Goal: Task Accomplishment & Management: Manage account settings

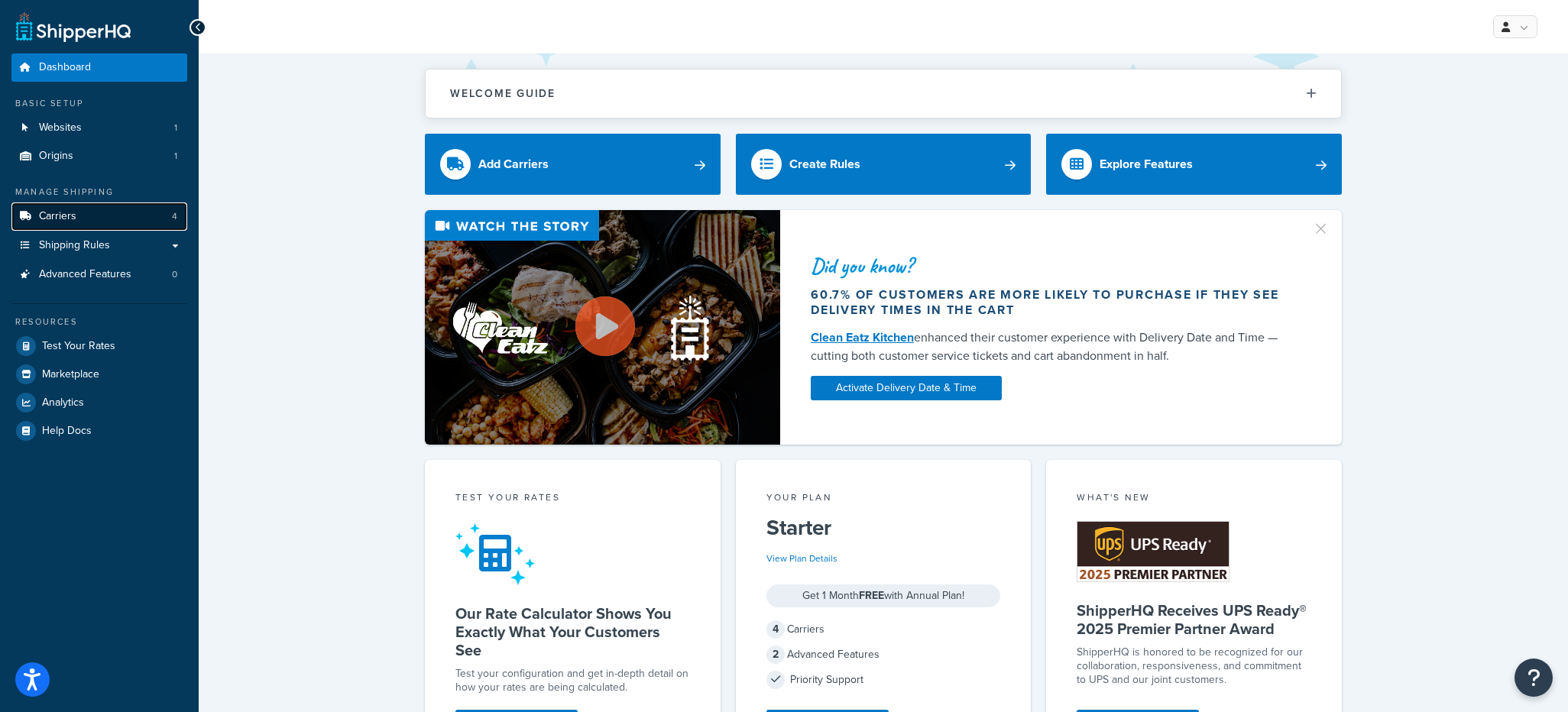
click at [76, 216] on link "Carriers 4" at bounding box center [99, 216] width 176 height 28
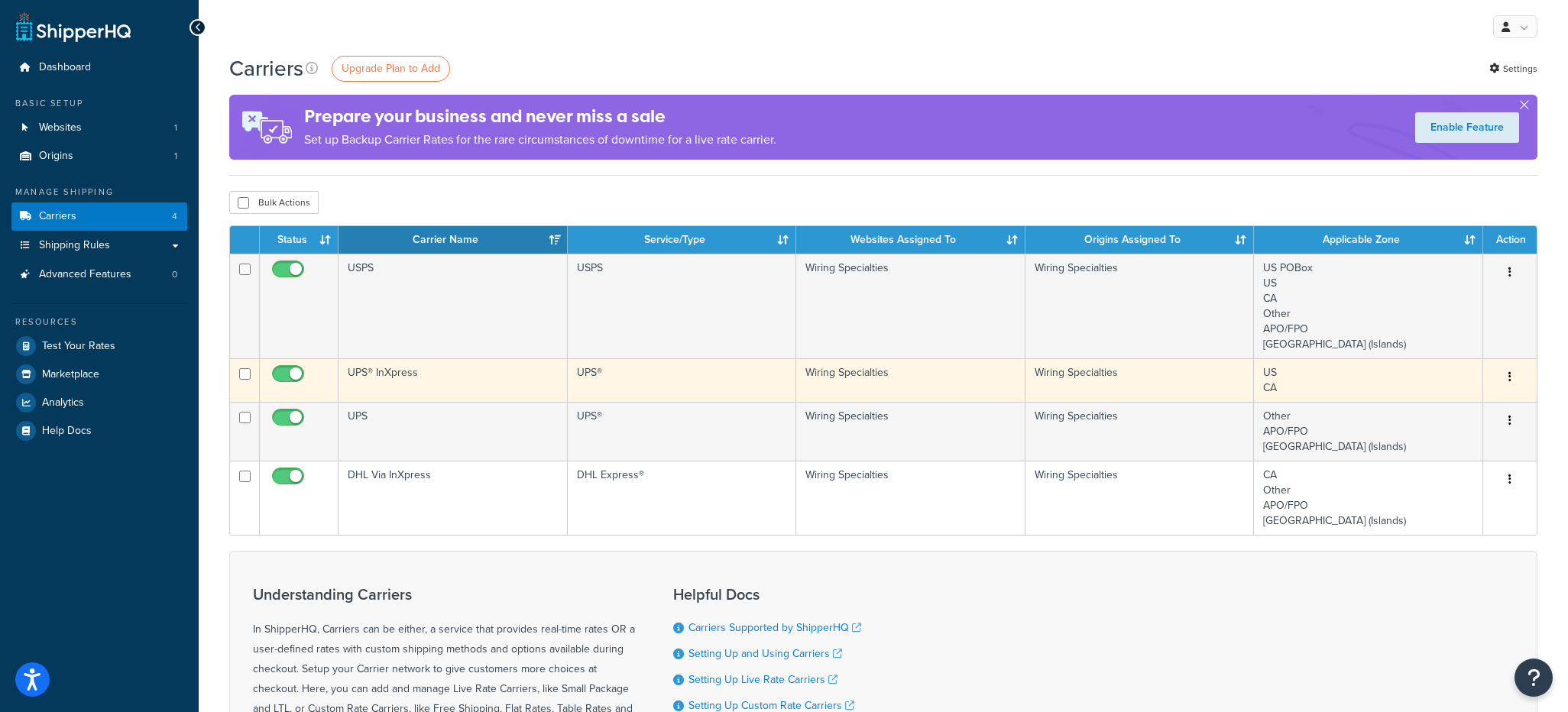
click at [1511, 376] on button "button" at bounding box center [1509, 378] width 21 height 25
click at [1445, 411] on link "Edit" at bounding box center [1448, 408] width 120 height 31
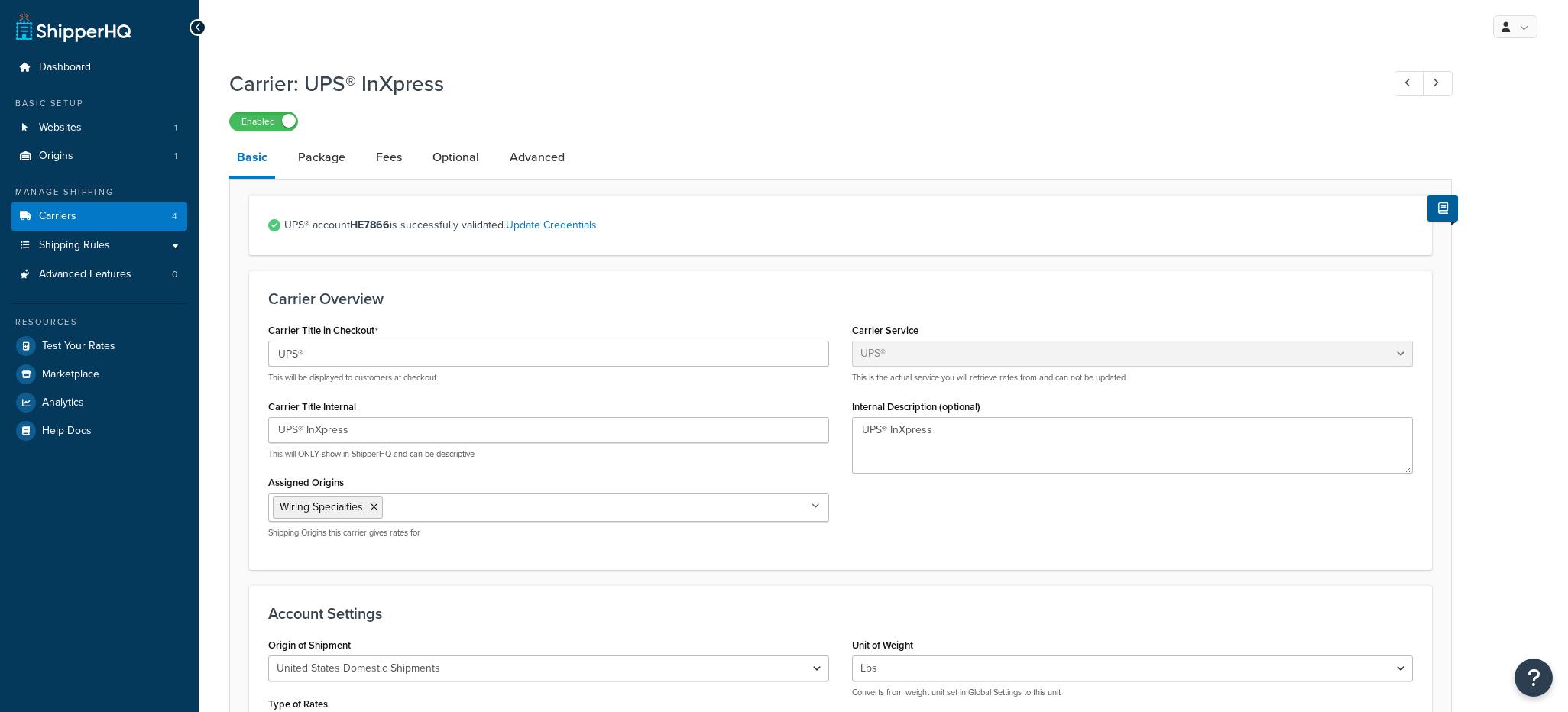
select select "ups"
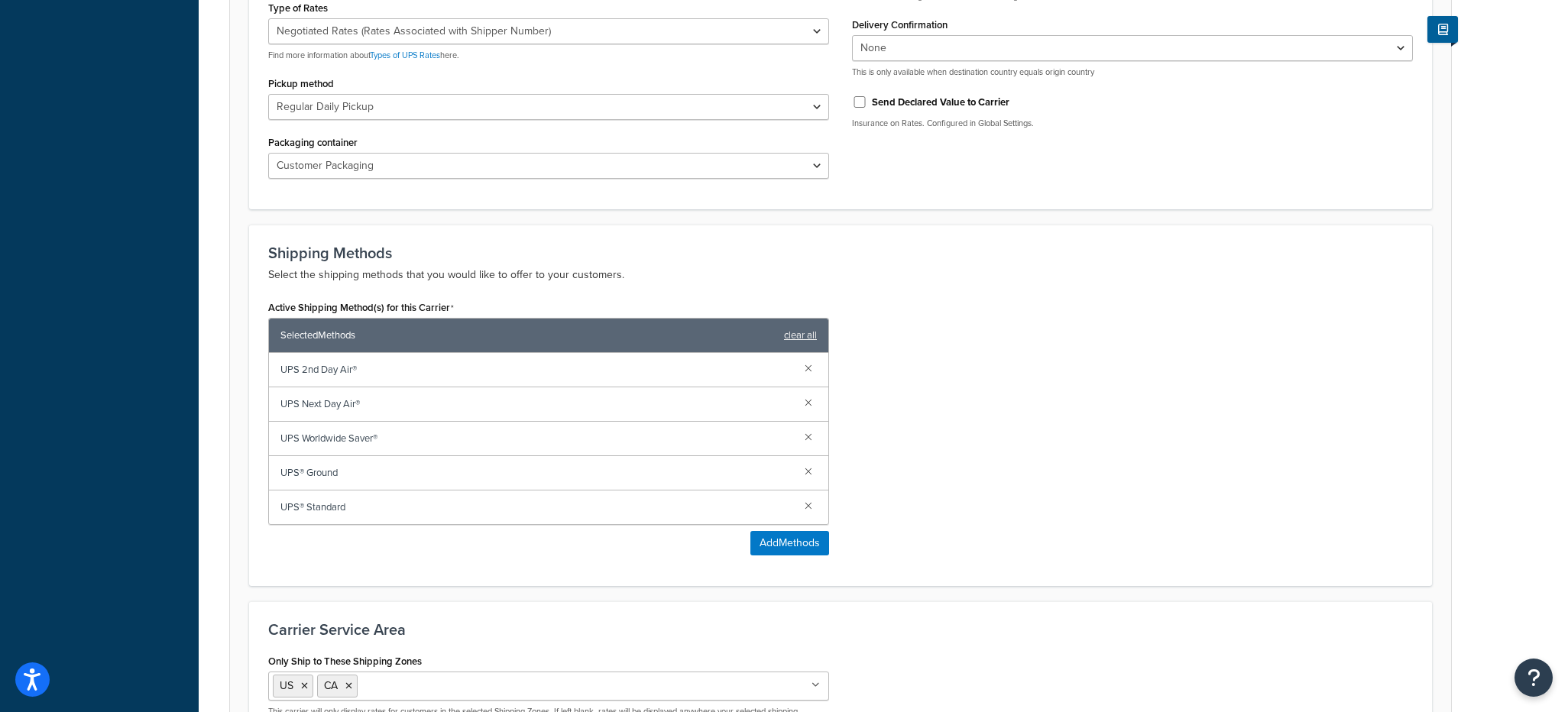
scroll to position [764, 0]
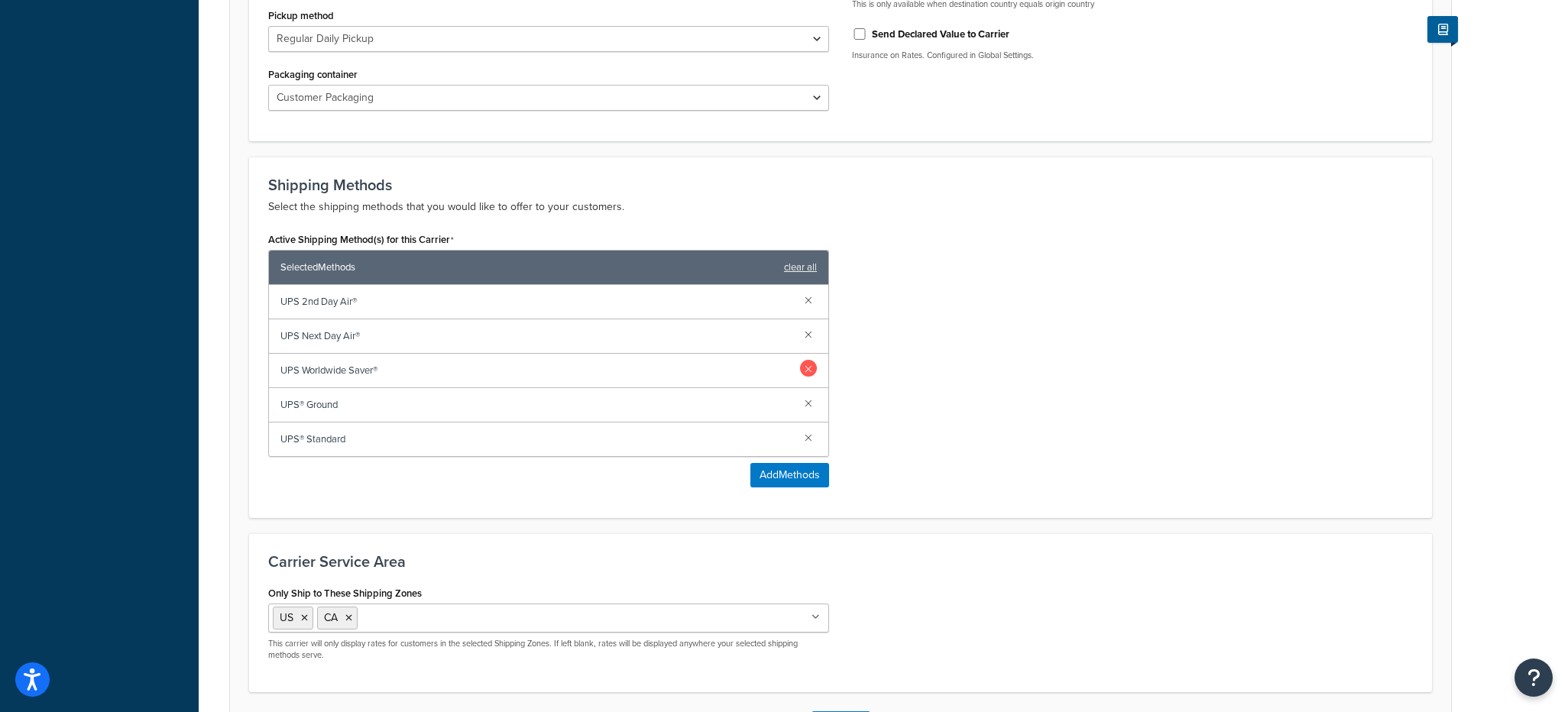
click at [805, 374] on link at bounding box center [808, 368] width 16 height 17
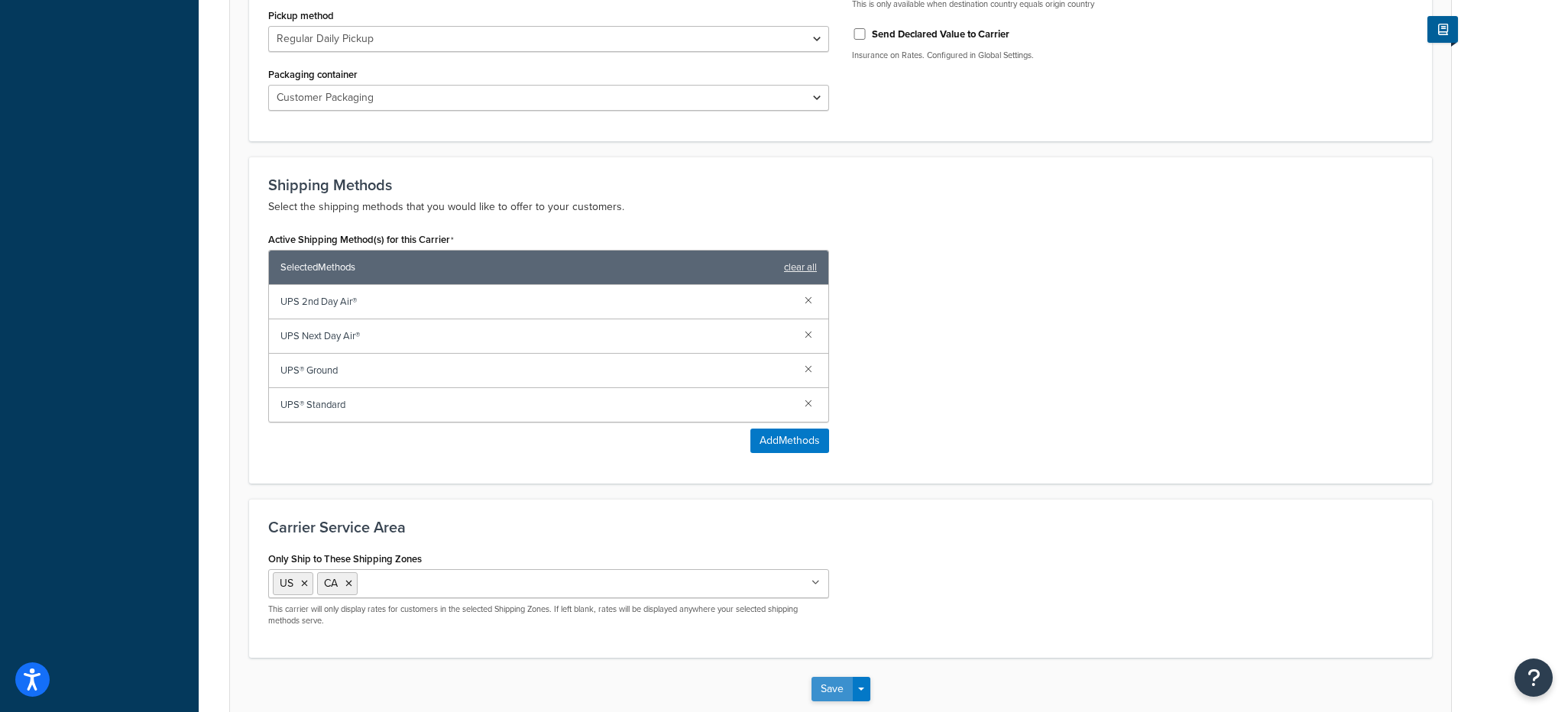
click at [835, 686] on button "Save" at bounding box center [832, 690] width 41 height 25
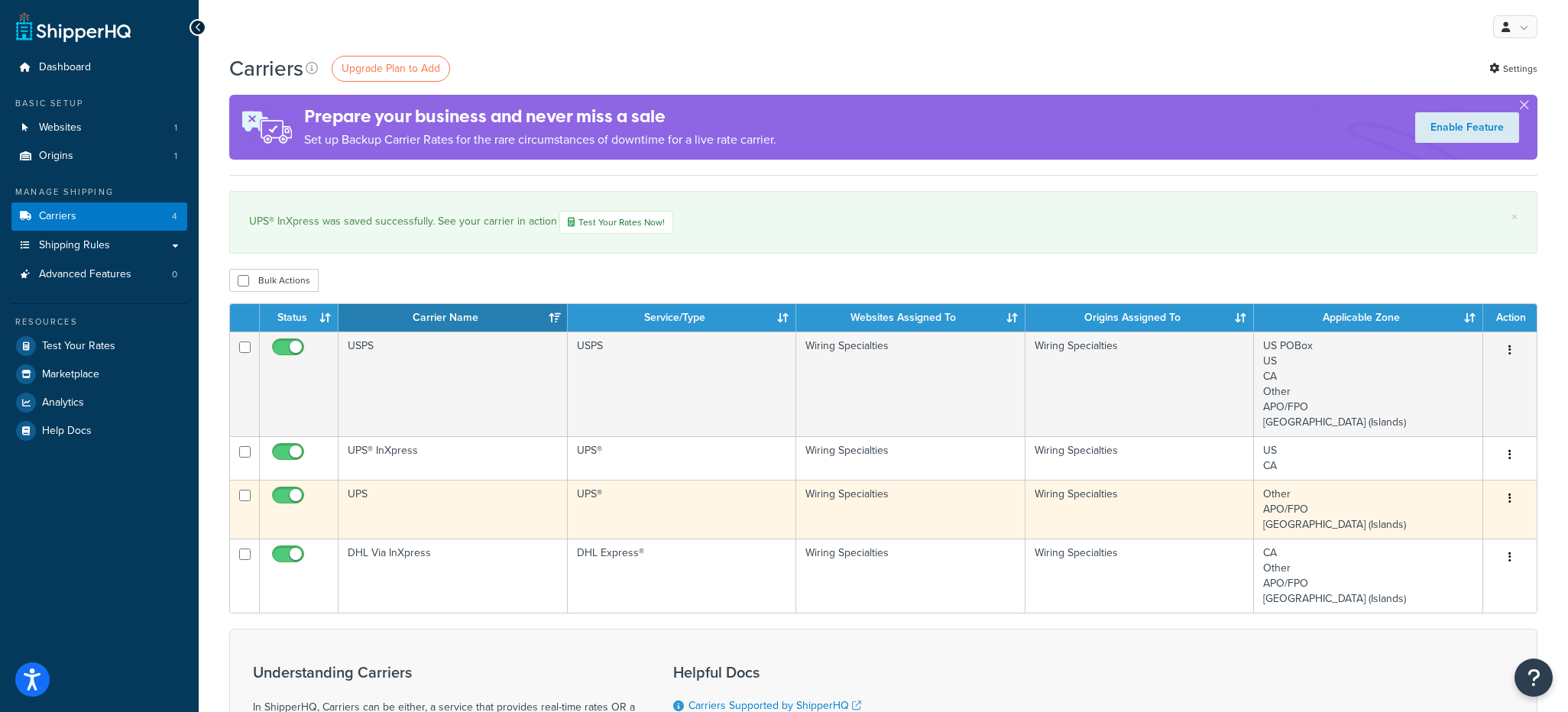
click at [1511, 497] on button "button" at bounding box center [1509, 499] width 21 height 25
click at [1413, 529] on link "Edit" at bounding box center [1448, 530] width 120 height 31
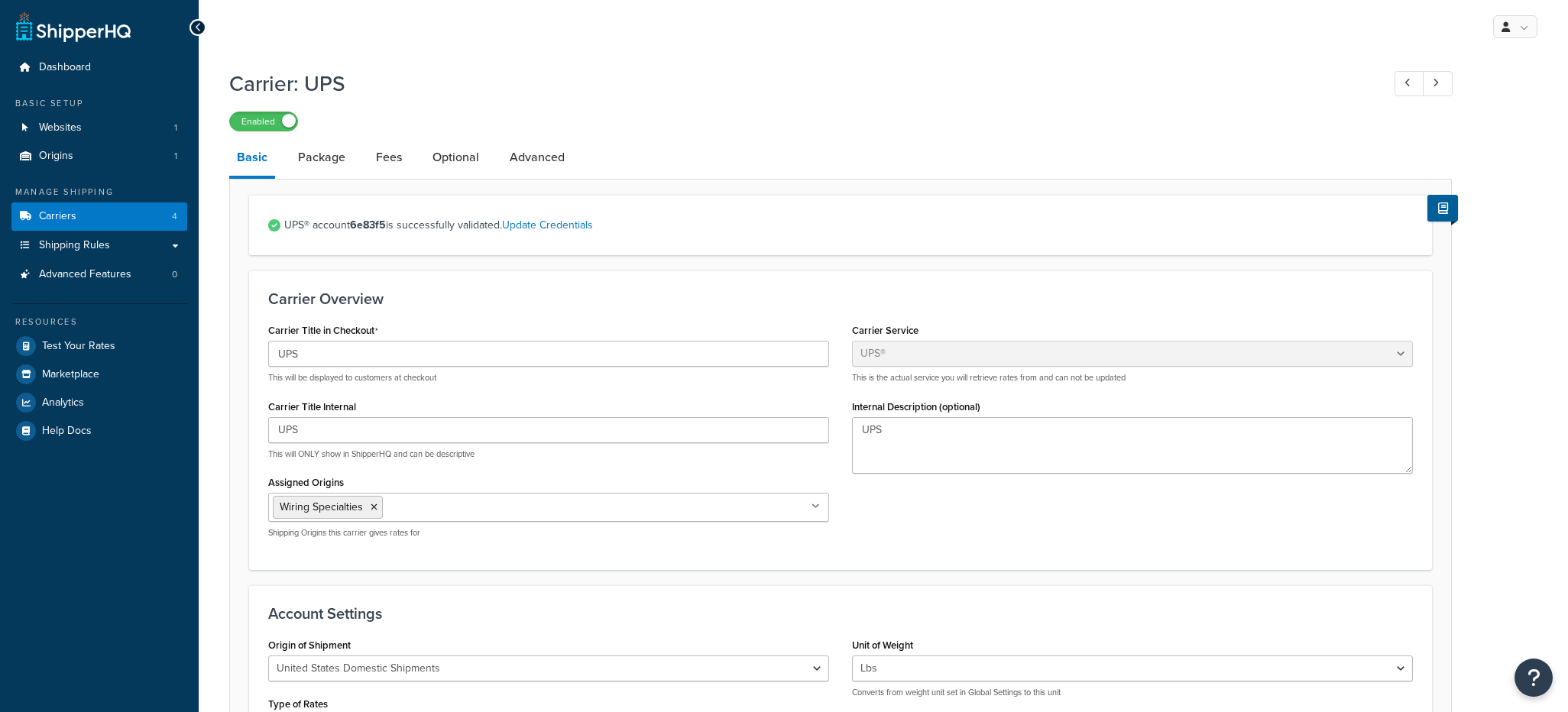
select select "ups"
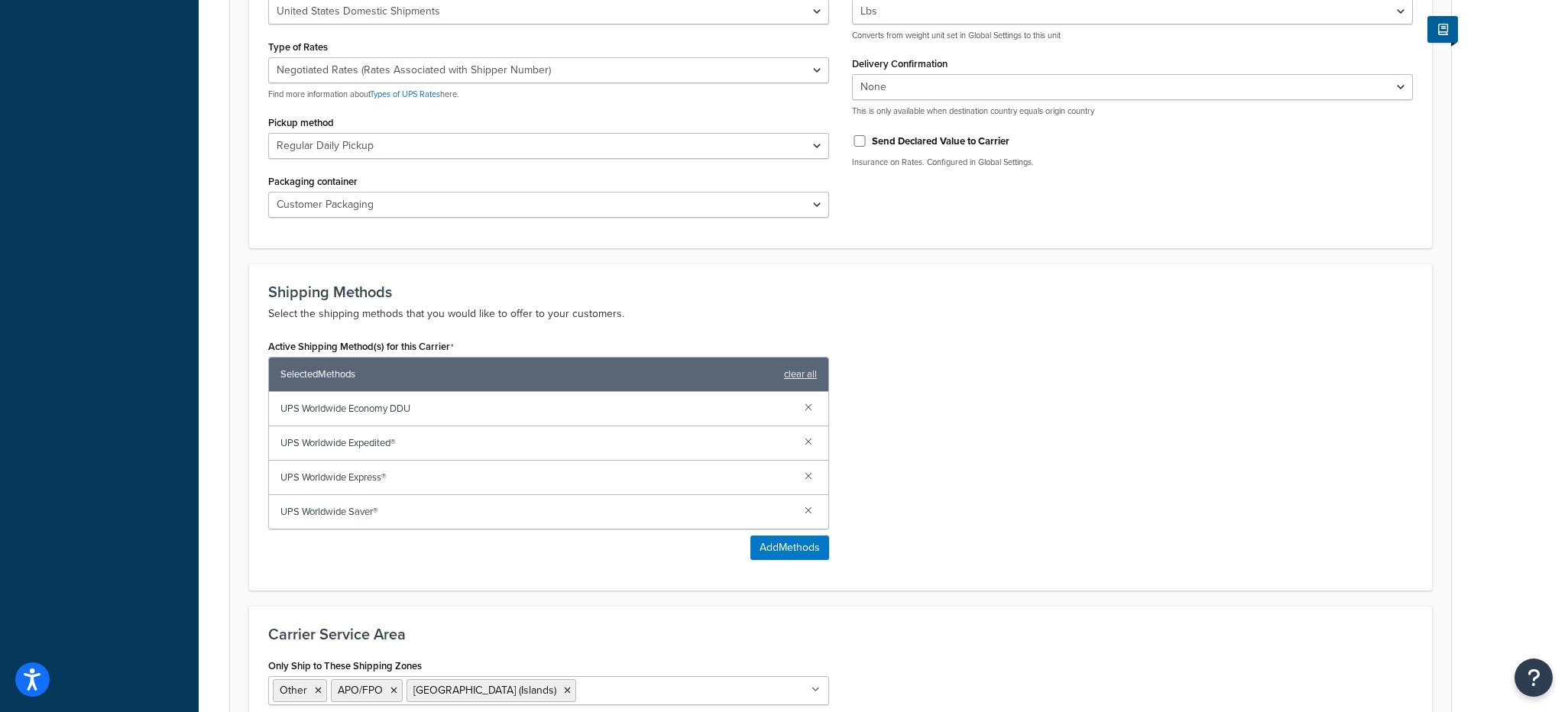
scroll to position [688, 0]
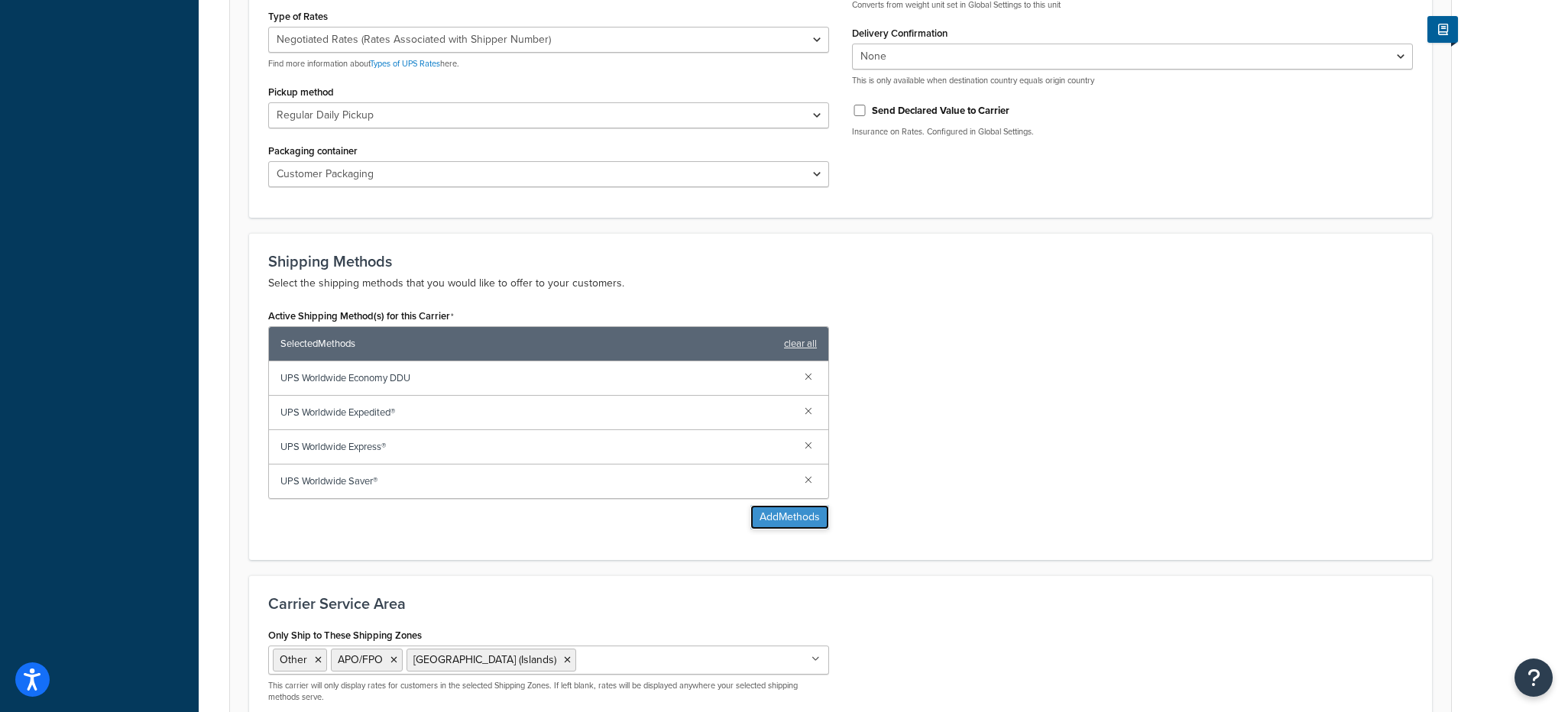
click at [779, 513] on button "Add Methods" at bounding box center [789, 517] width 78 height 25
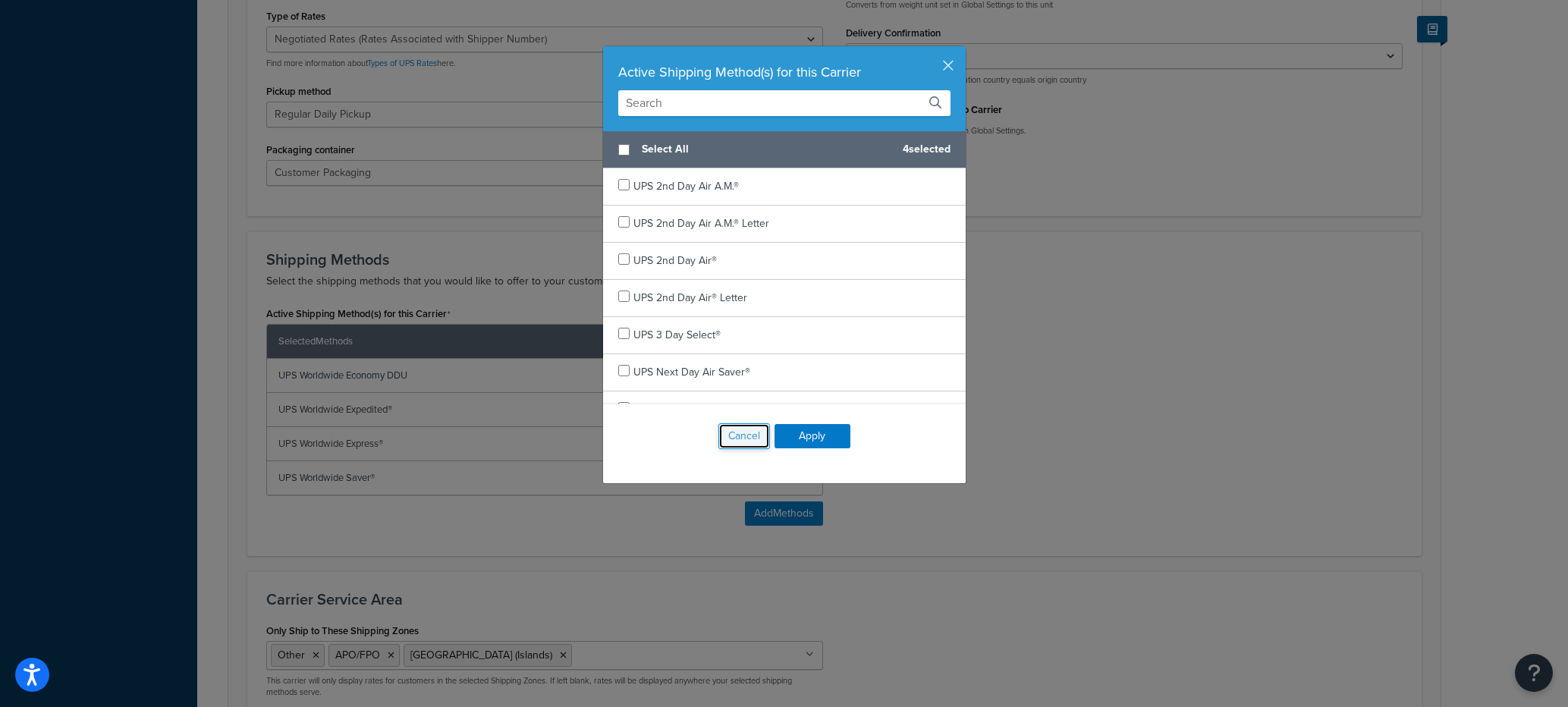
click at [742, 440] on button "Cancel" at bounding box center [743, 436] width 52 height 25
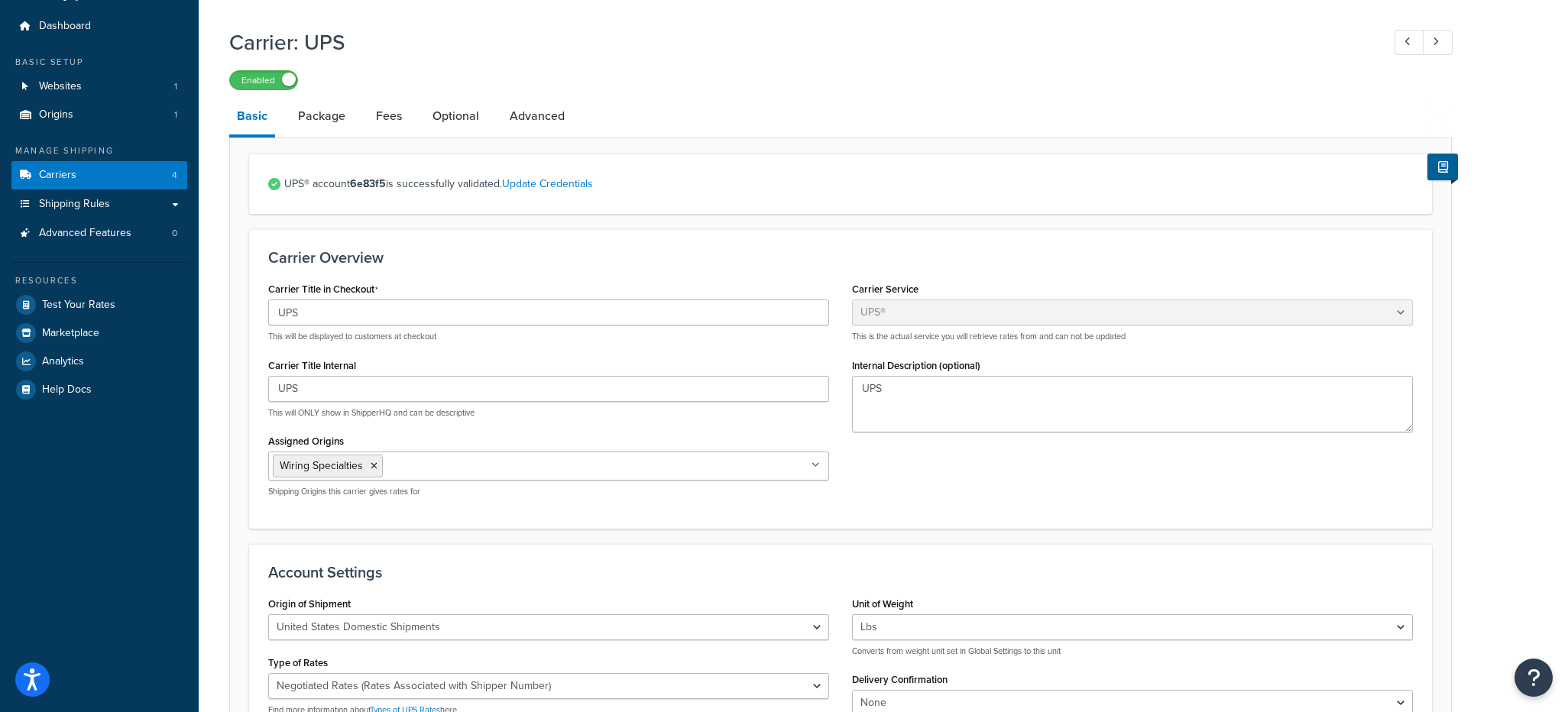
scroll to position [0, 0]
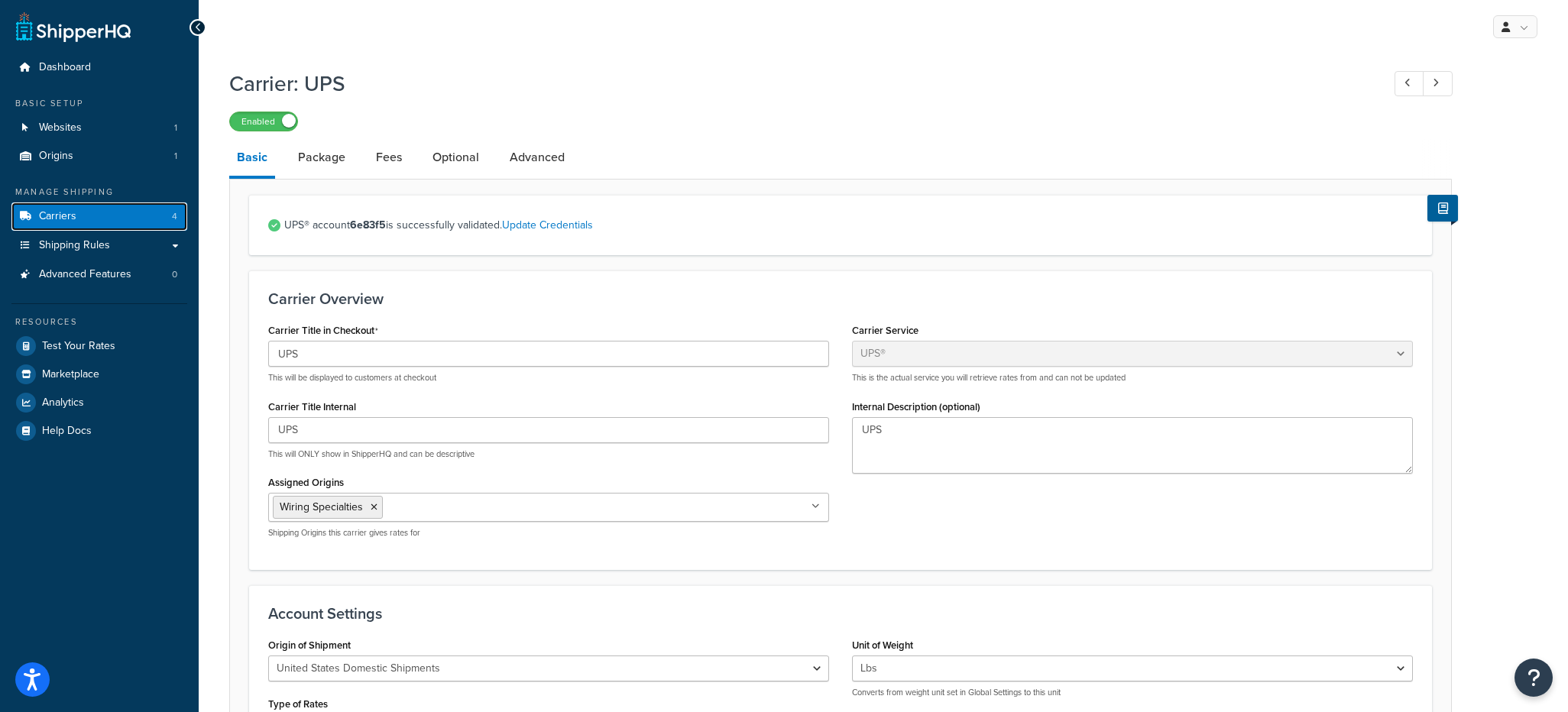
click at [70, 224] on link "Carriers 4" at bounding box center [99, 216] width 176 height 28
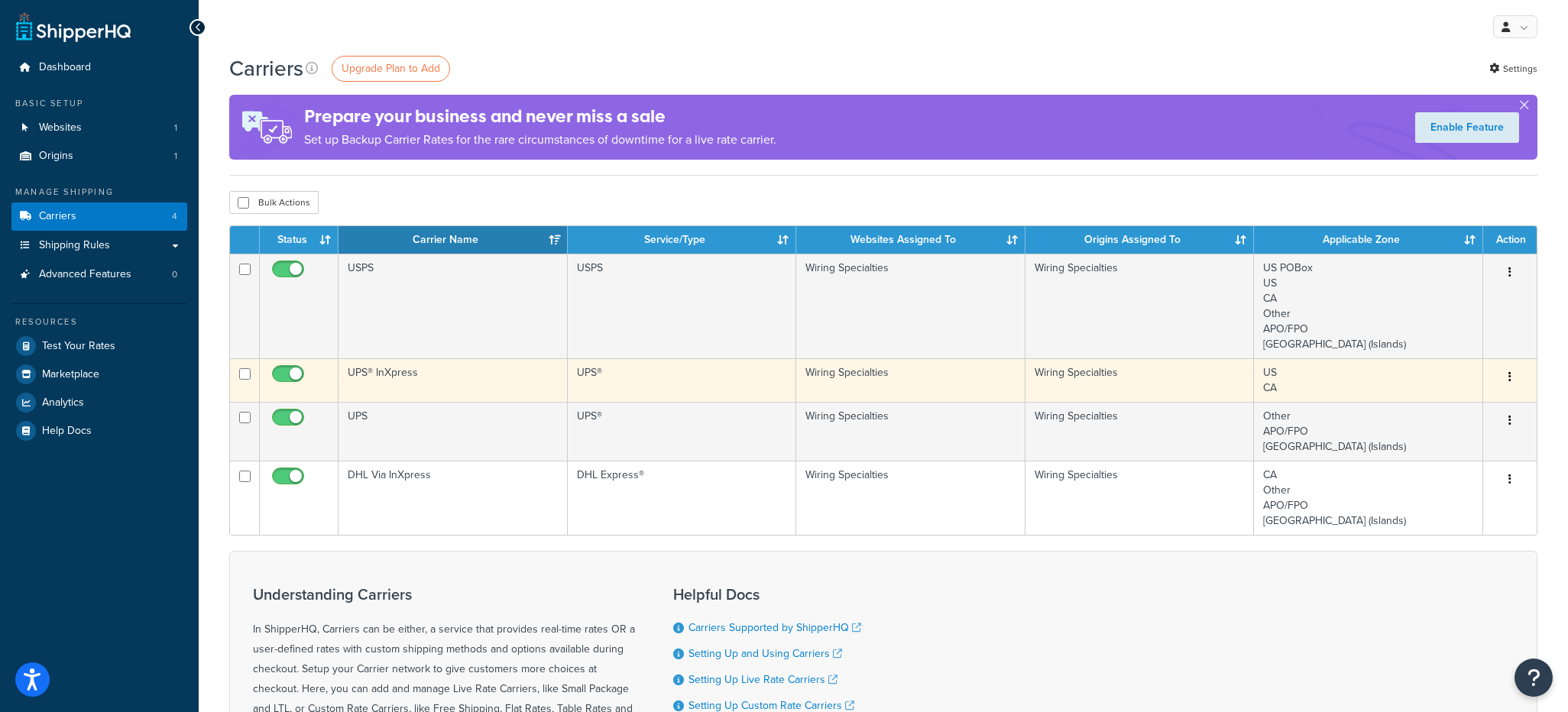
click at [1509, 374] on icon "button" at bounding box center [1509, 376] width 3 height 11
click at [1424, 411] on link "Edit" at bounding box center [1448, 408] width 120 height 31
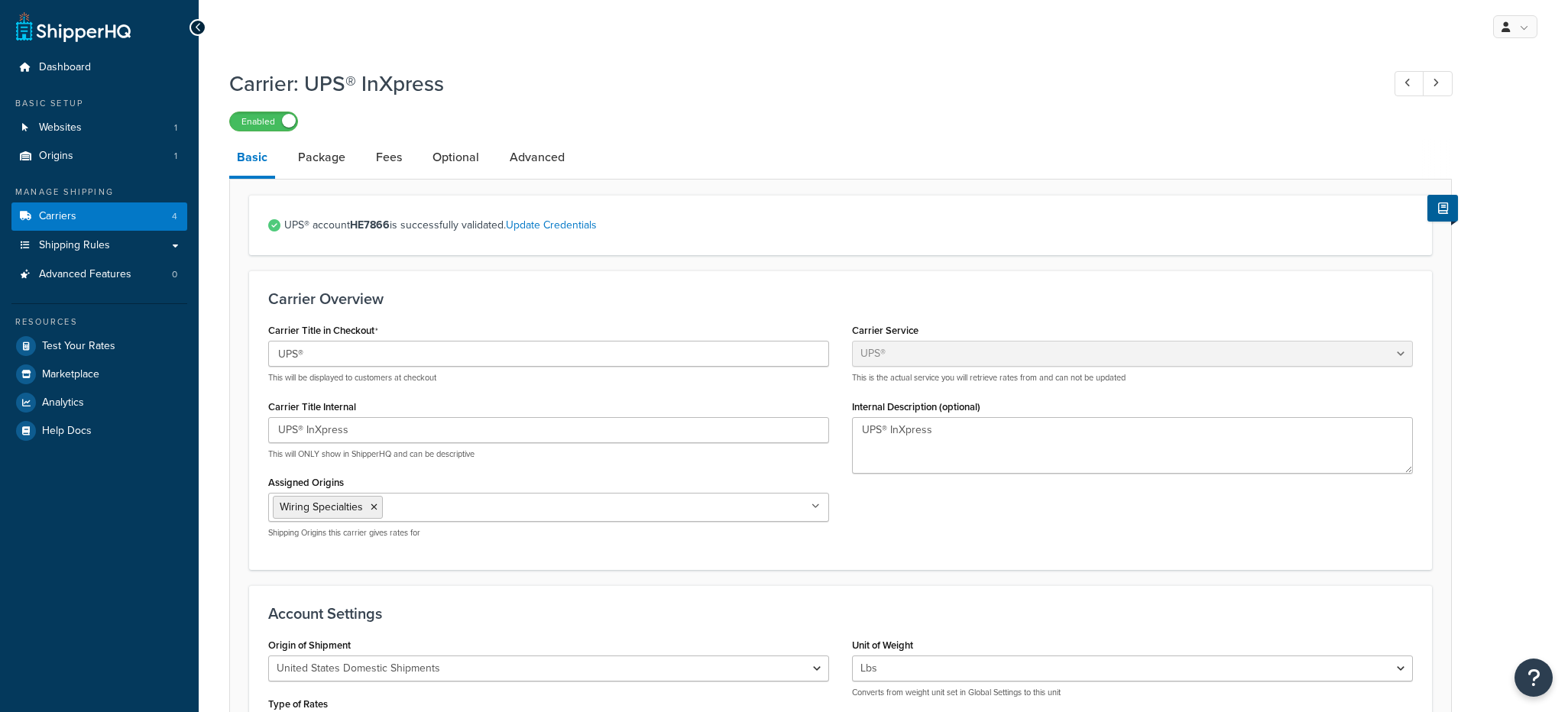
select select "ups"
click at [68, 243] on span "Shipping Rules" at bounding box center [74, 246] width 71 height 13
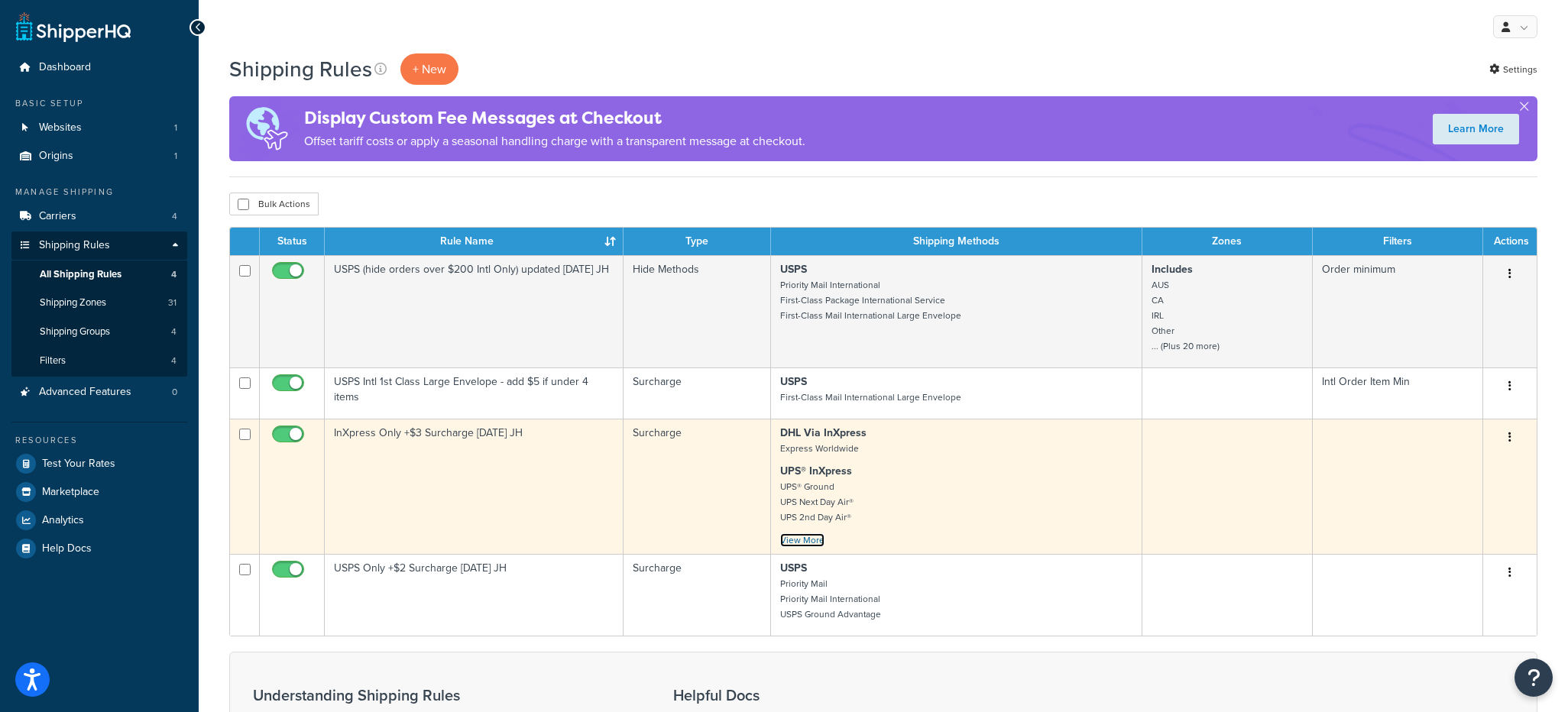
click at [800, 545] on link "View More" at bounding box center [803, 540] width 45 height 14
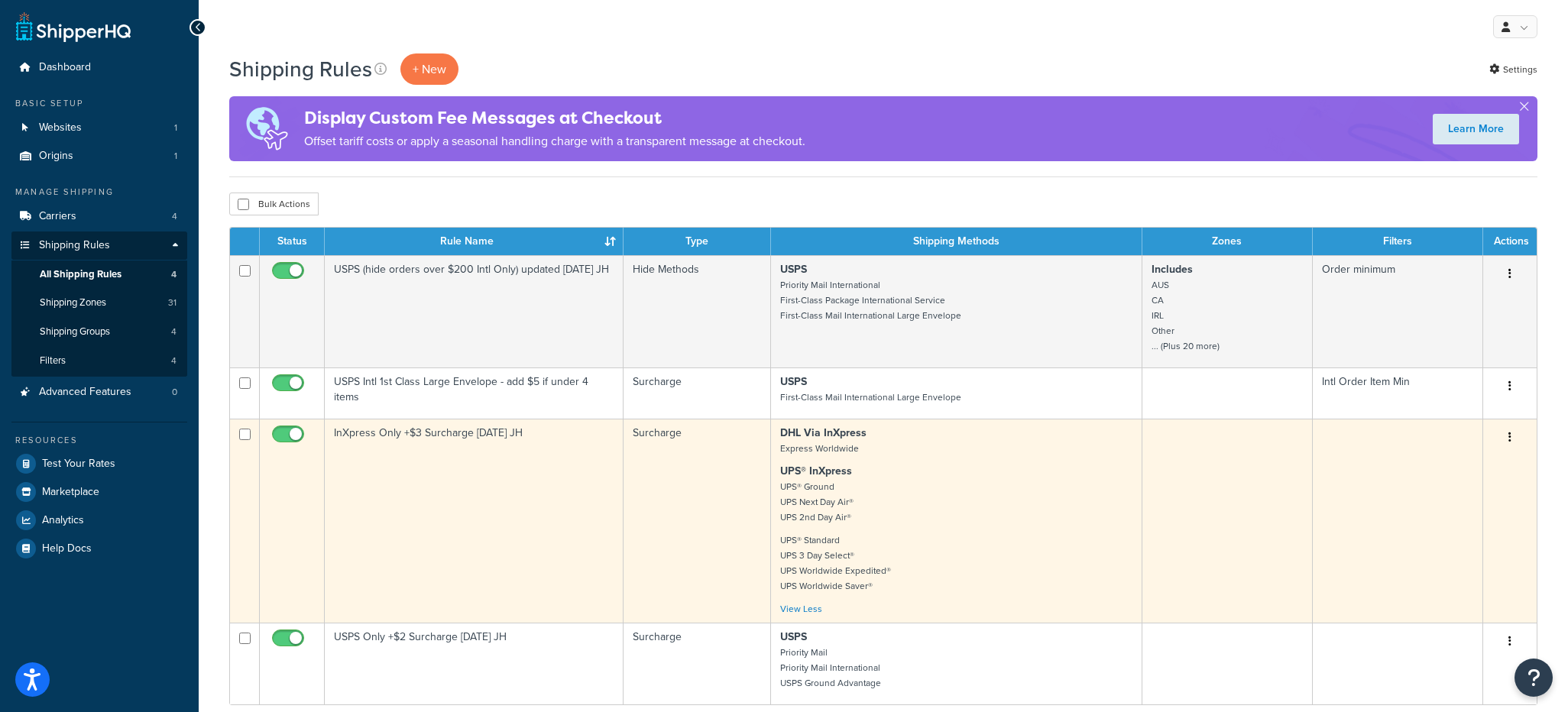
click at [1514, 435] on button "button" at bounding box center [1509, 438] width 21 height 25
click at [1436, 464] on link "Edit" at bounding box center [1459, 466] width 120 height 31
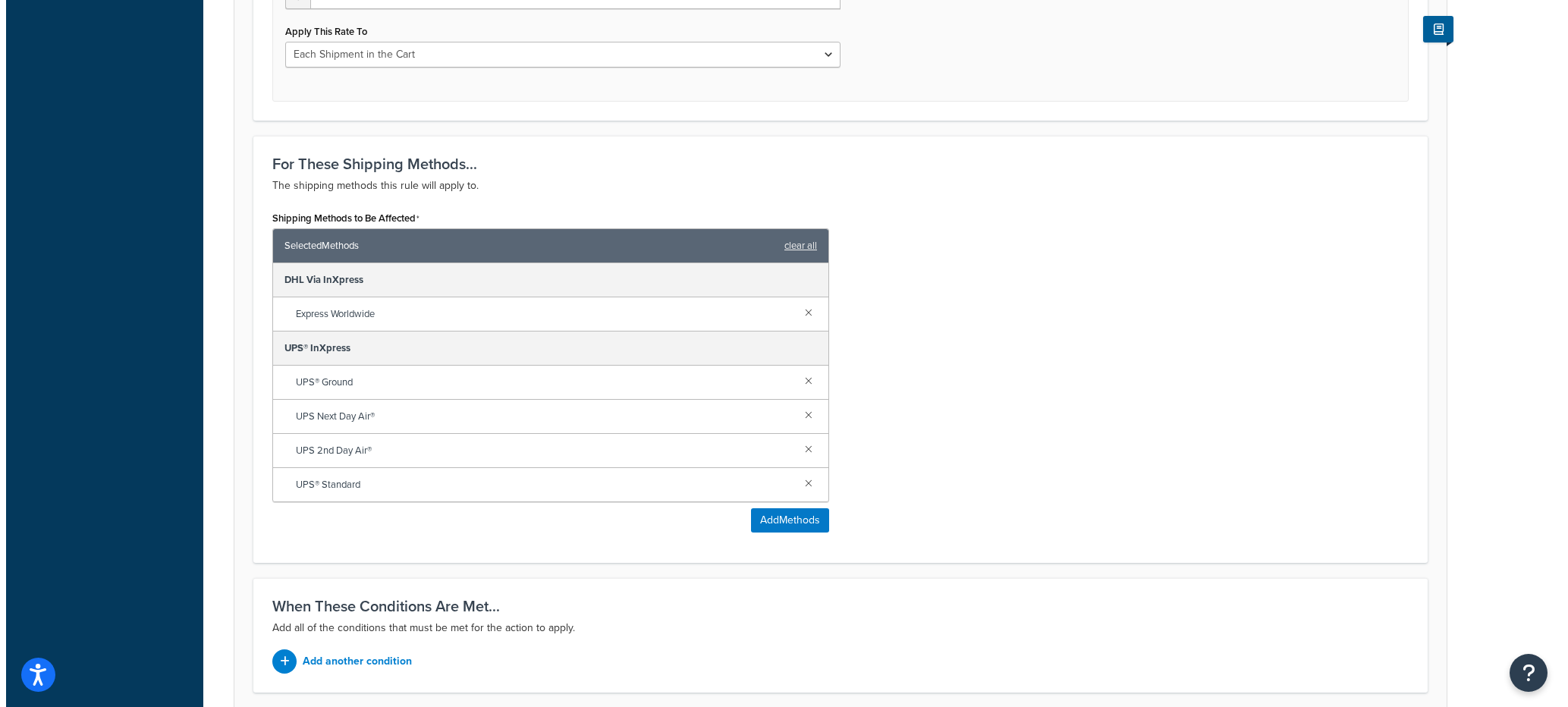
scroll to position [683, 0]
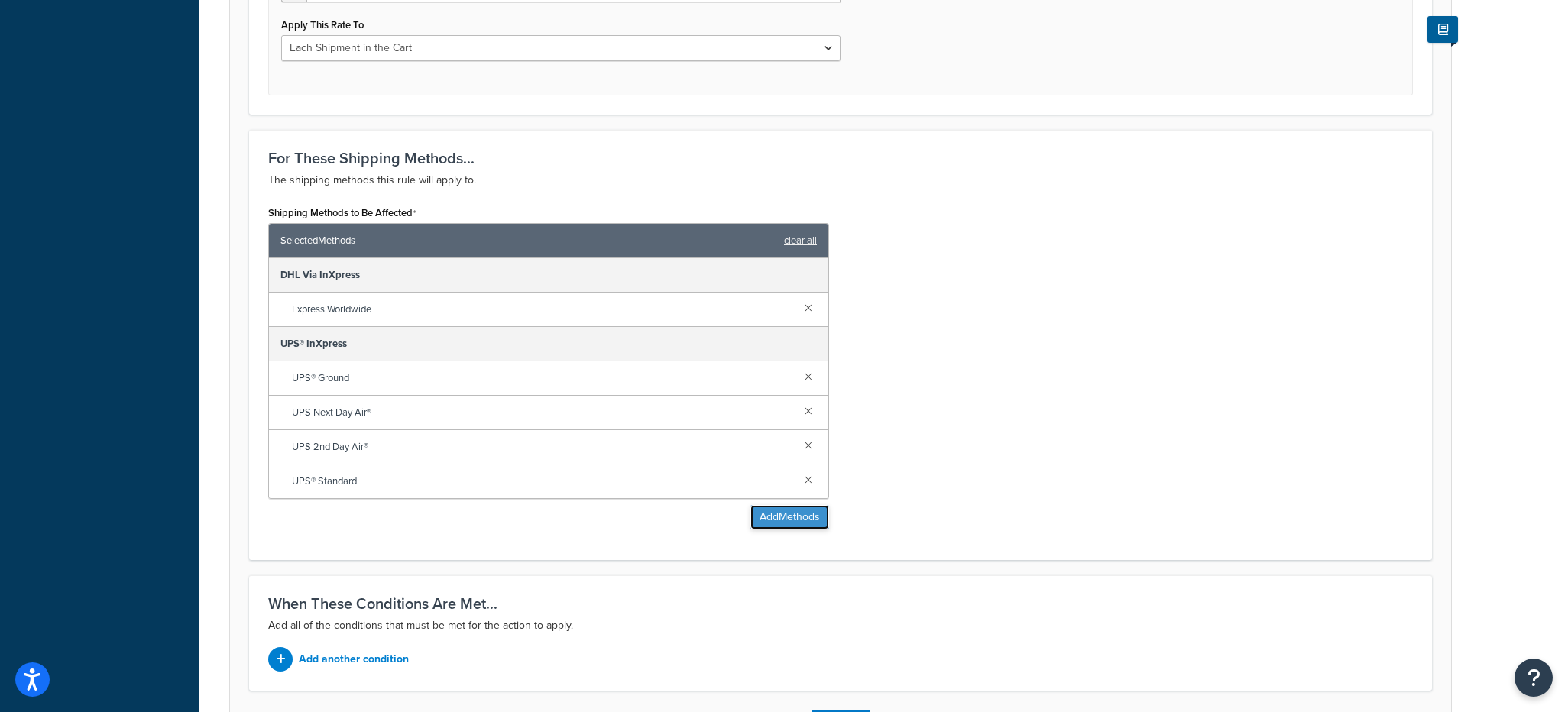
click at [765, 515] on button "Add Methods" at bounding box center [789, 517] width 78 height 25
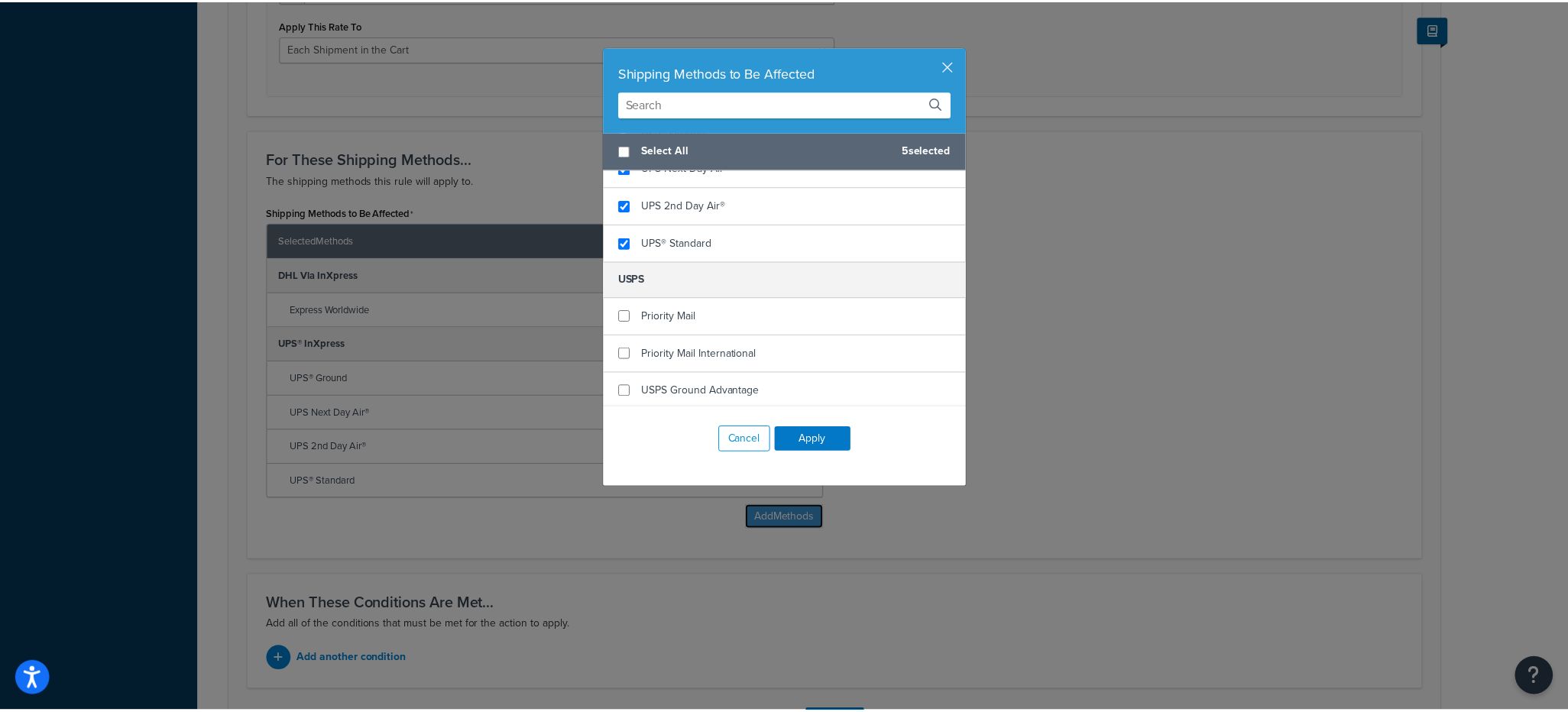
scroll to position [353, 0]
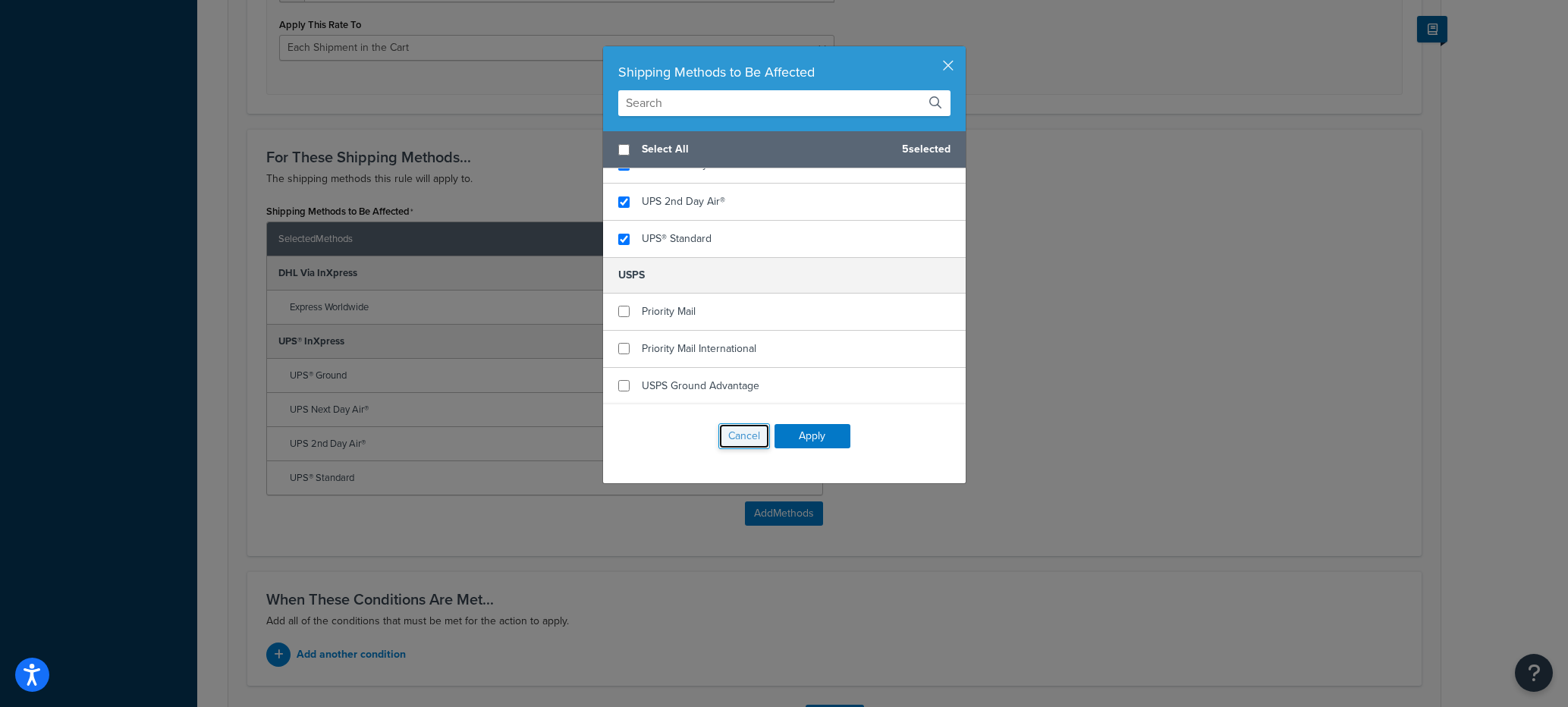
click at [735, 432] on button "Cancel" at bounding box center [743, 436] width 52 height 25
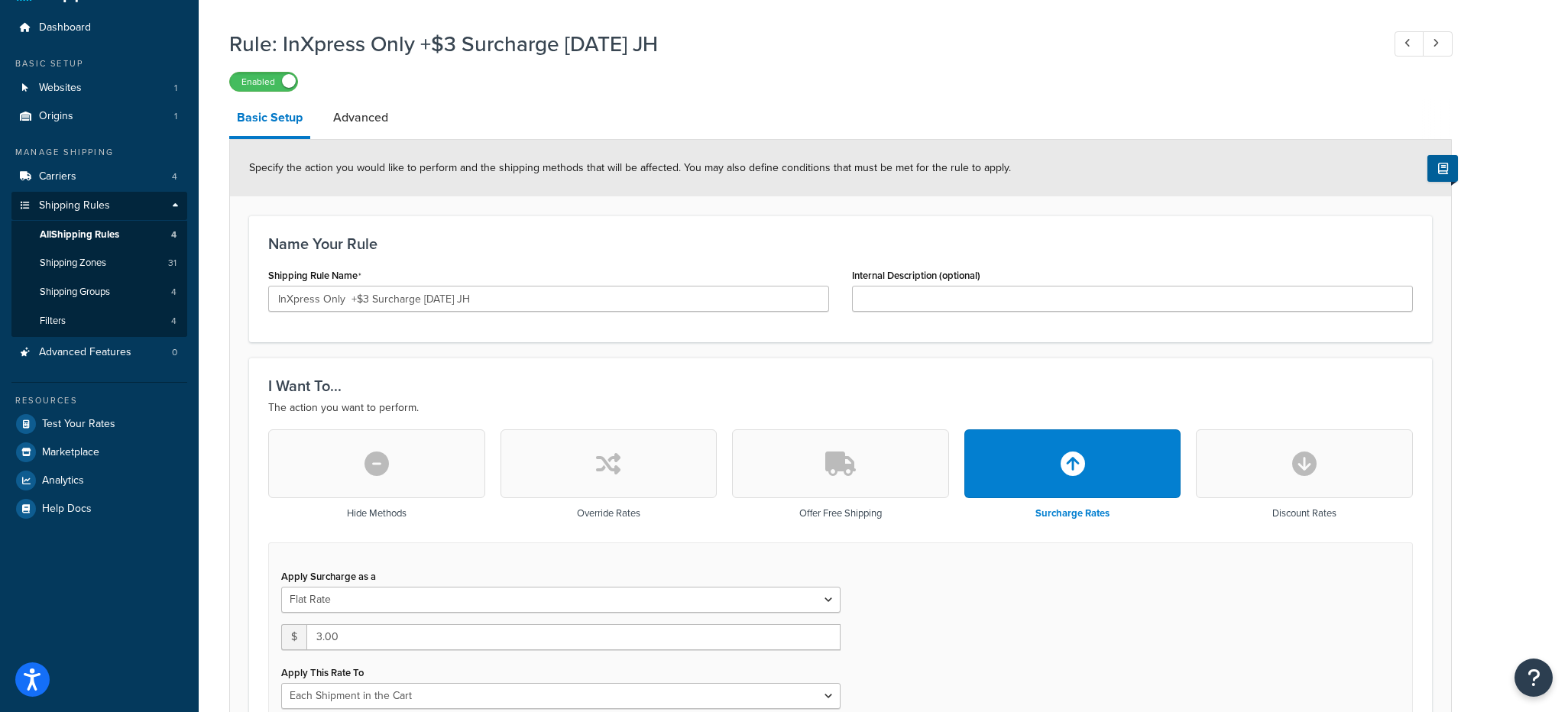
scroll to position [0, 0]
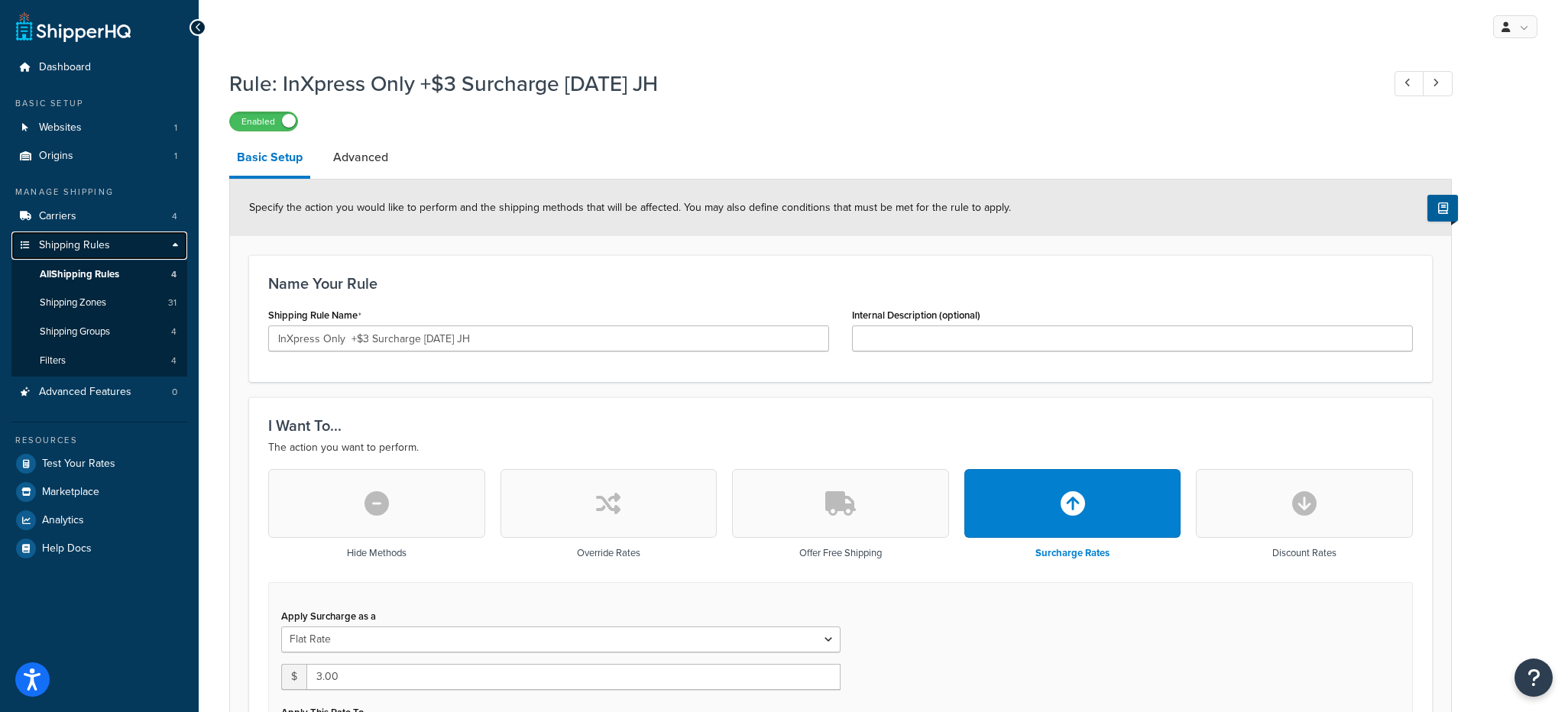
click at [70, 243] on span "Shipping Rules" at bounding box center [74, 246] width 71 height 13
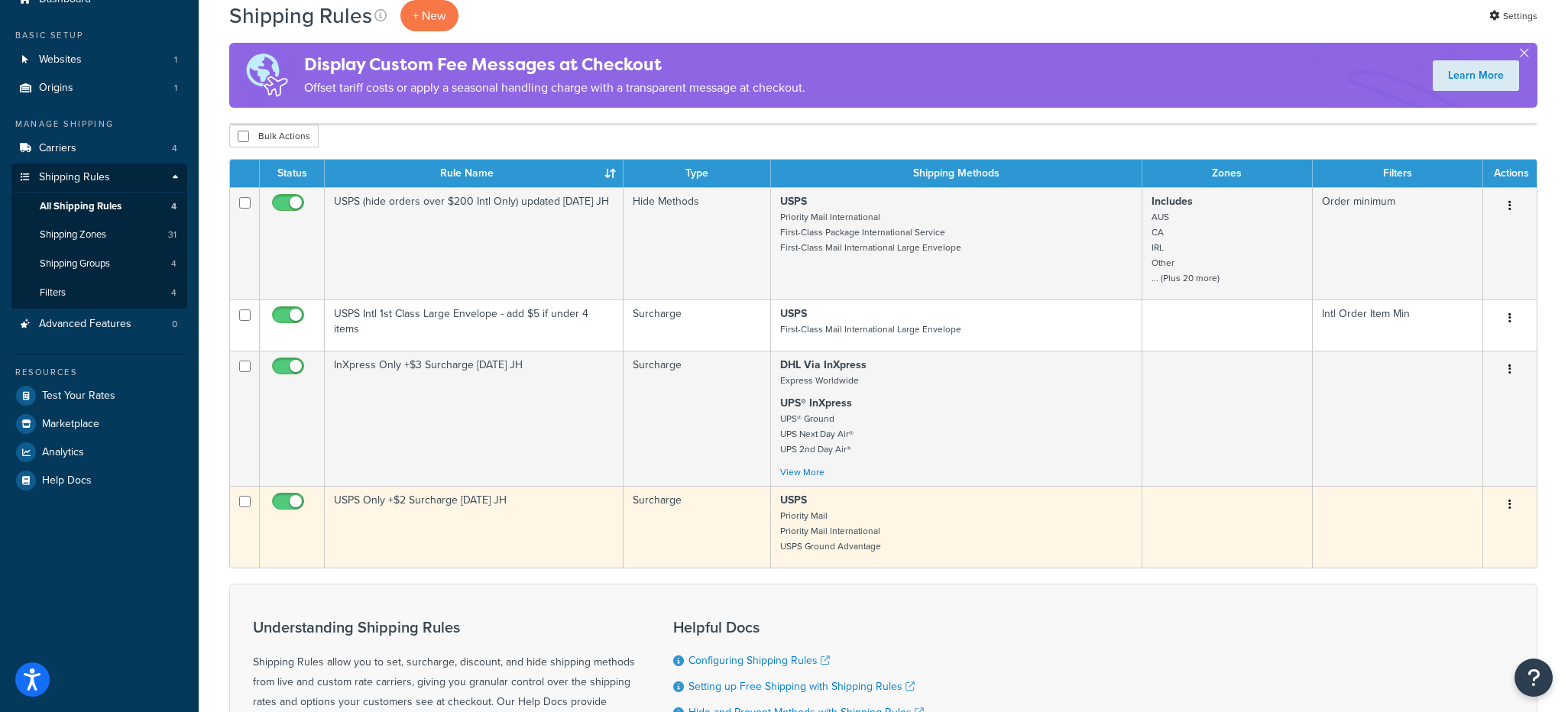
scroll to position [77, 0]
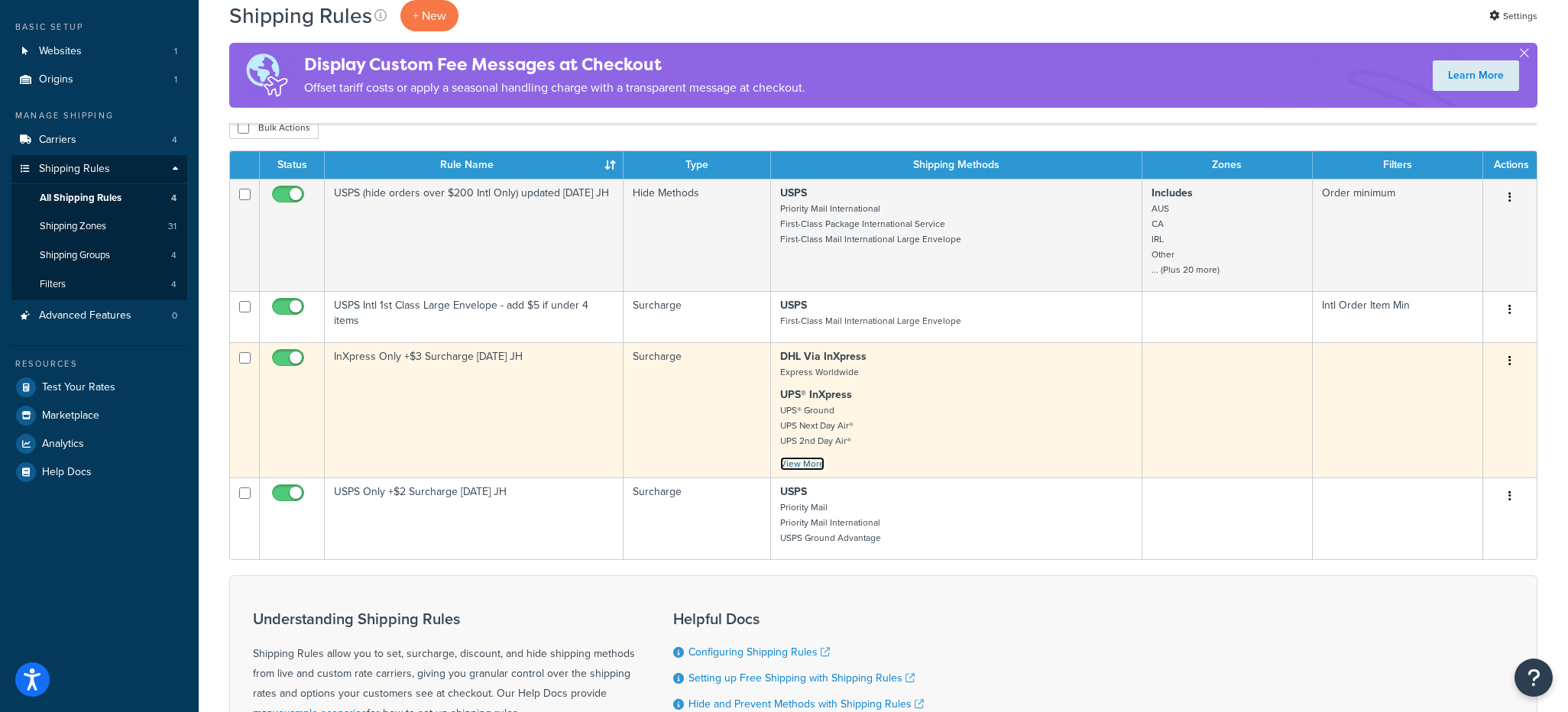
click at [794, 462] on link "View More" at bounding box center [803, 464] width 45 height 14
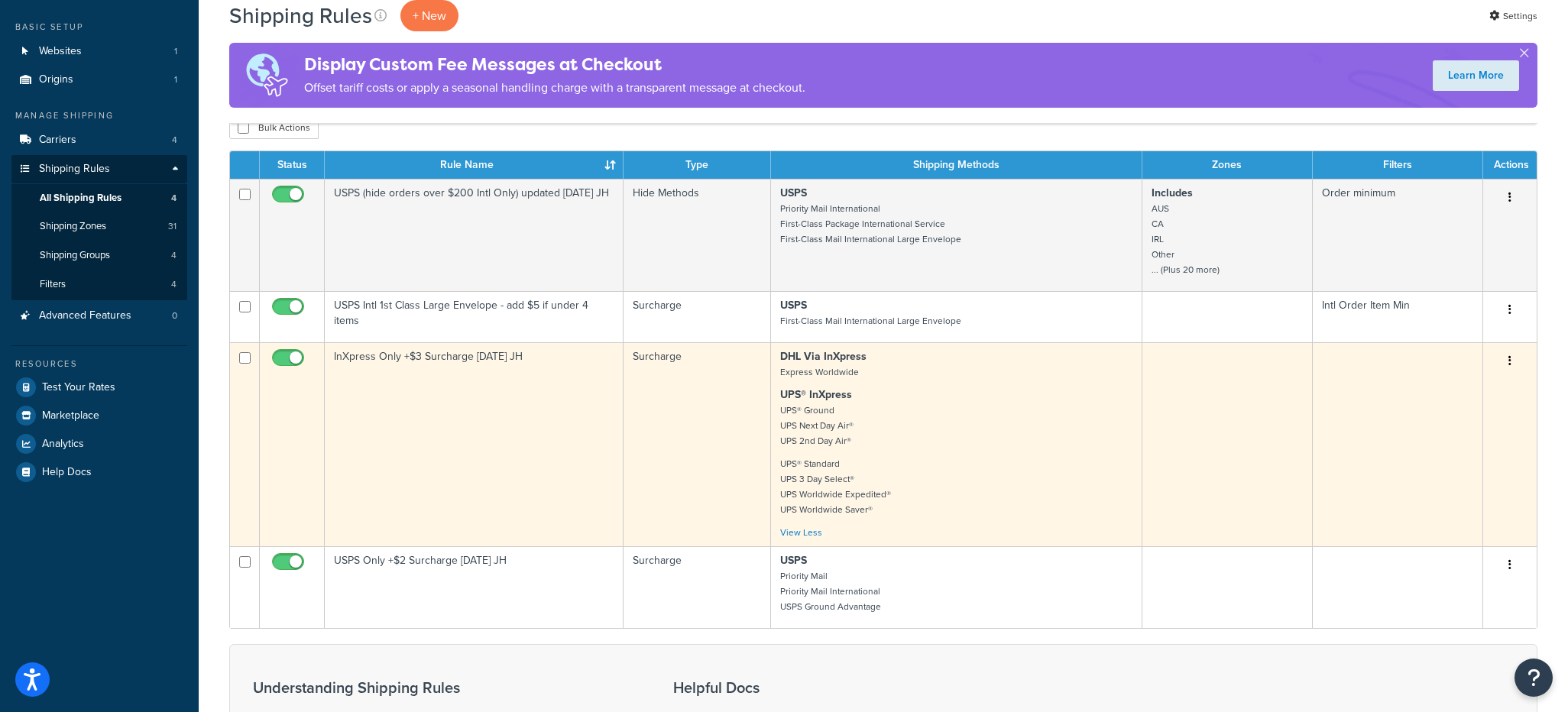
click at [1509, 360] on icon "button" at bounding box center [1509, 361] width 3 height 11
click at [1431, 384] on link "Edit" at bounding box center [1459, 390] width 120 height 31
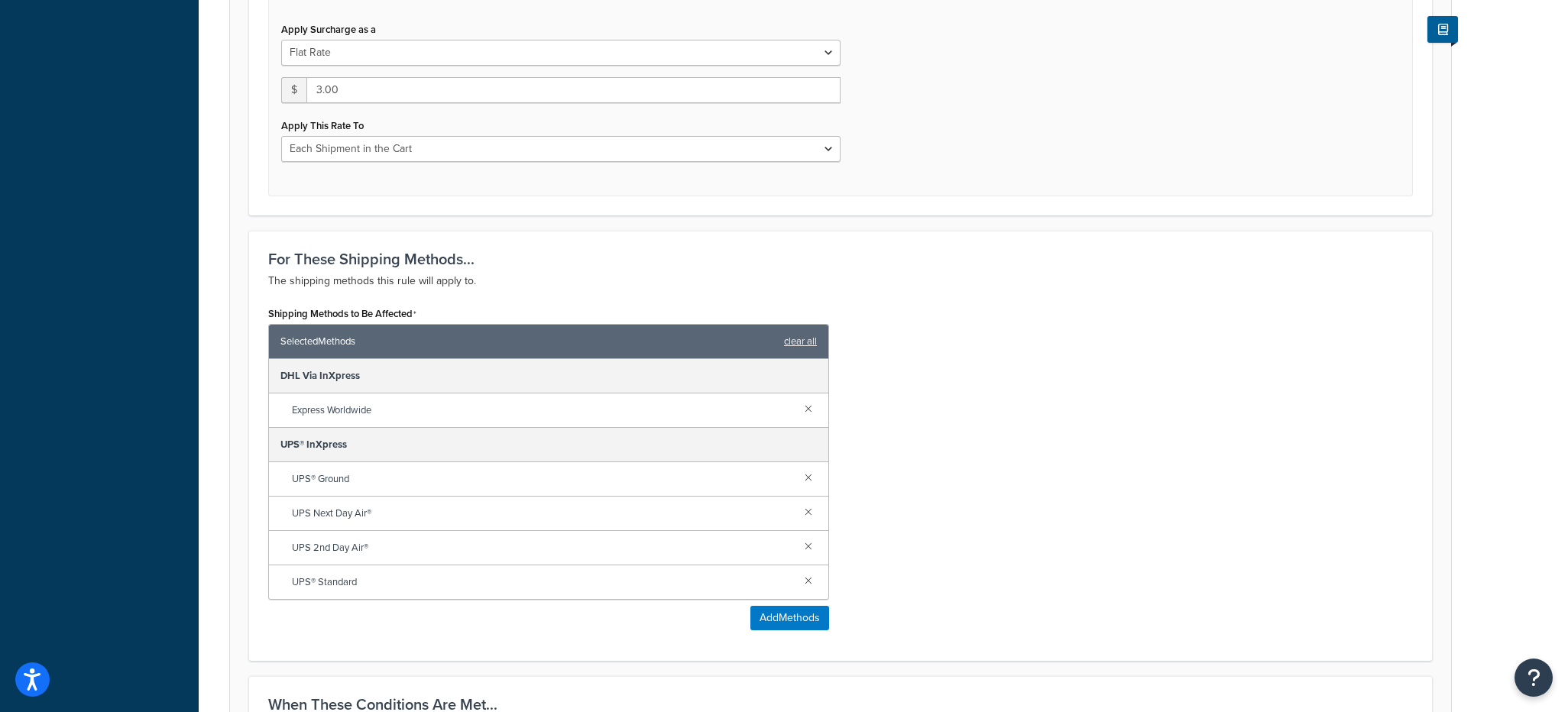
scroll to position [611, 0]
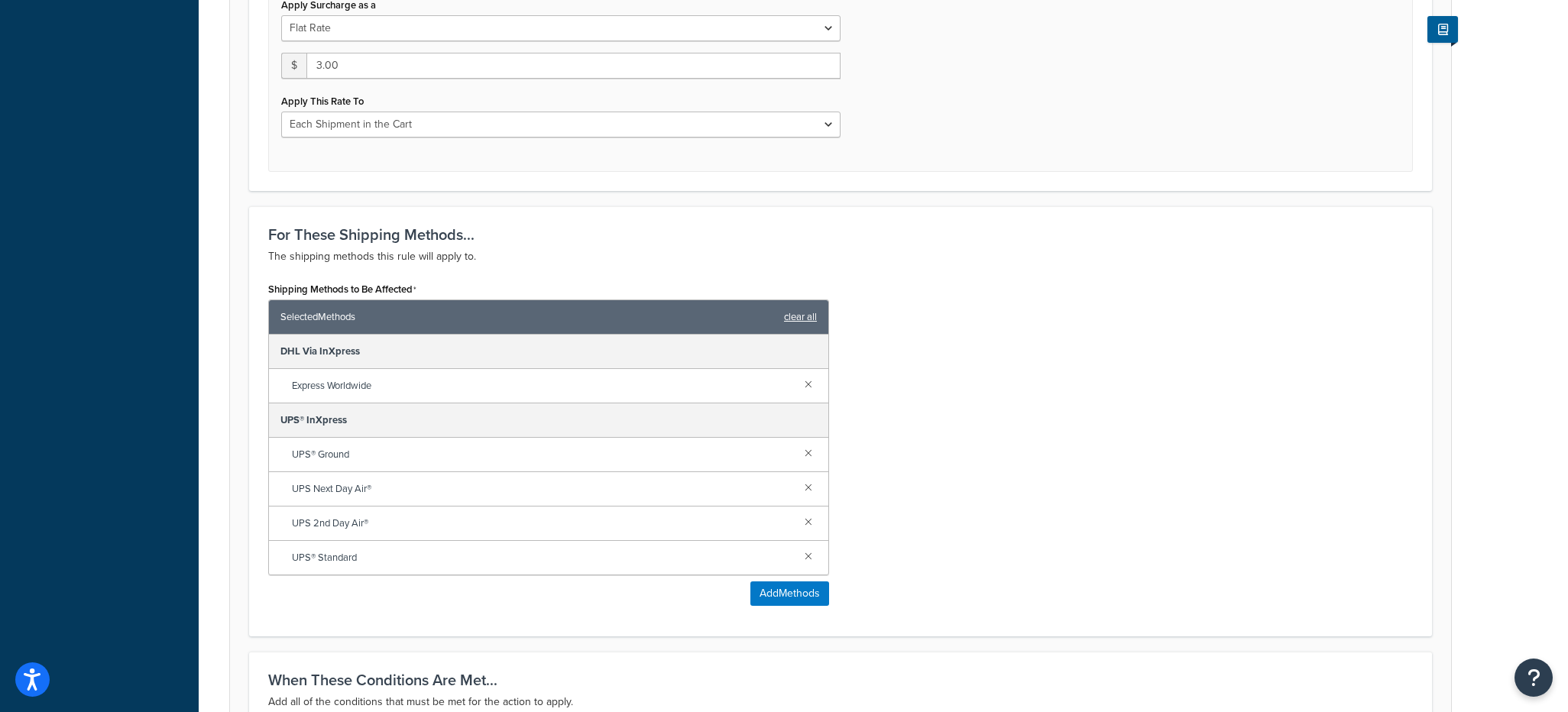
click at [800, 318] on link "clear all" at bounding box center [800, 317] width 33 height 21
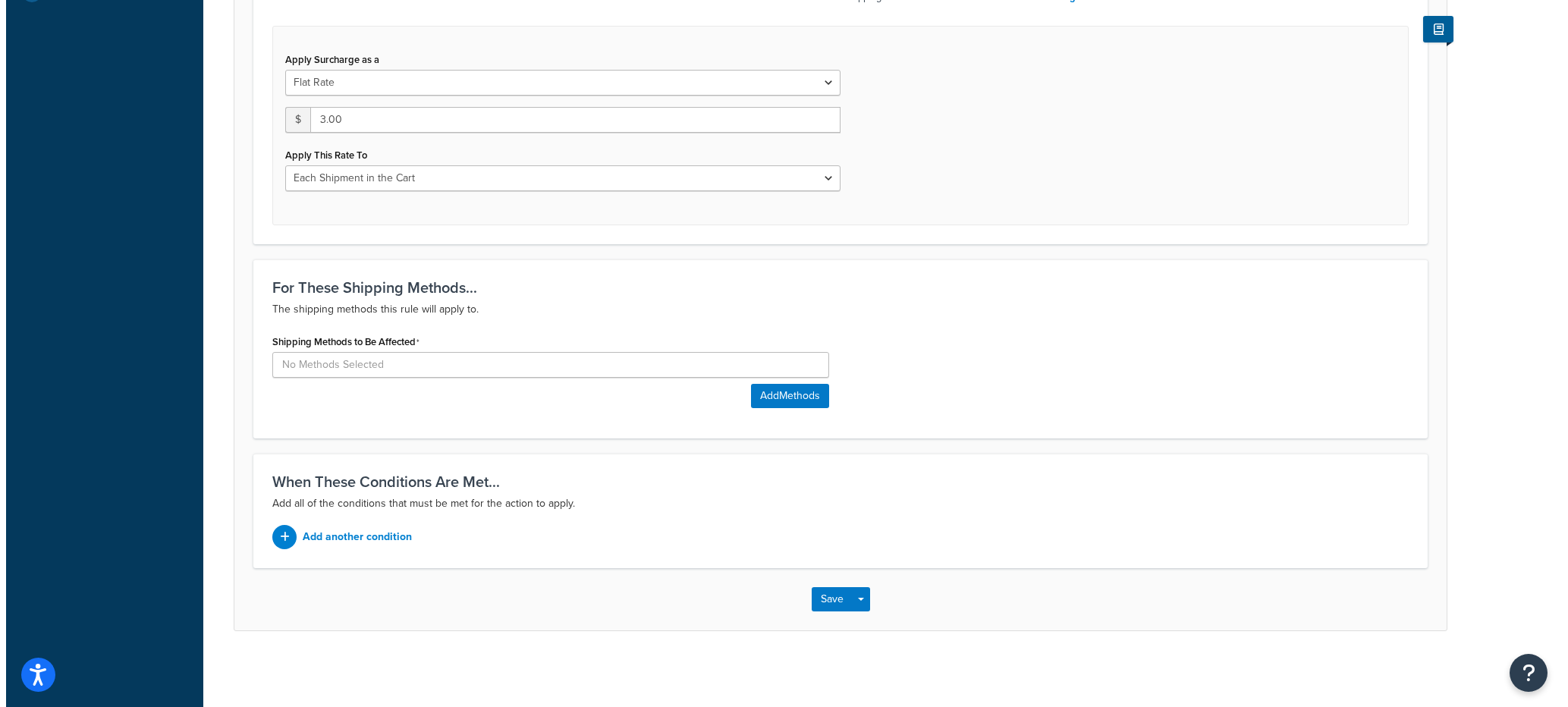
scroll to position [554, 0]
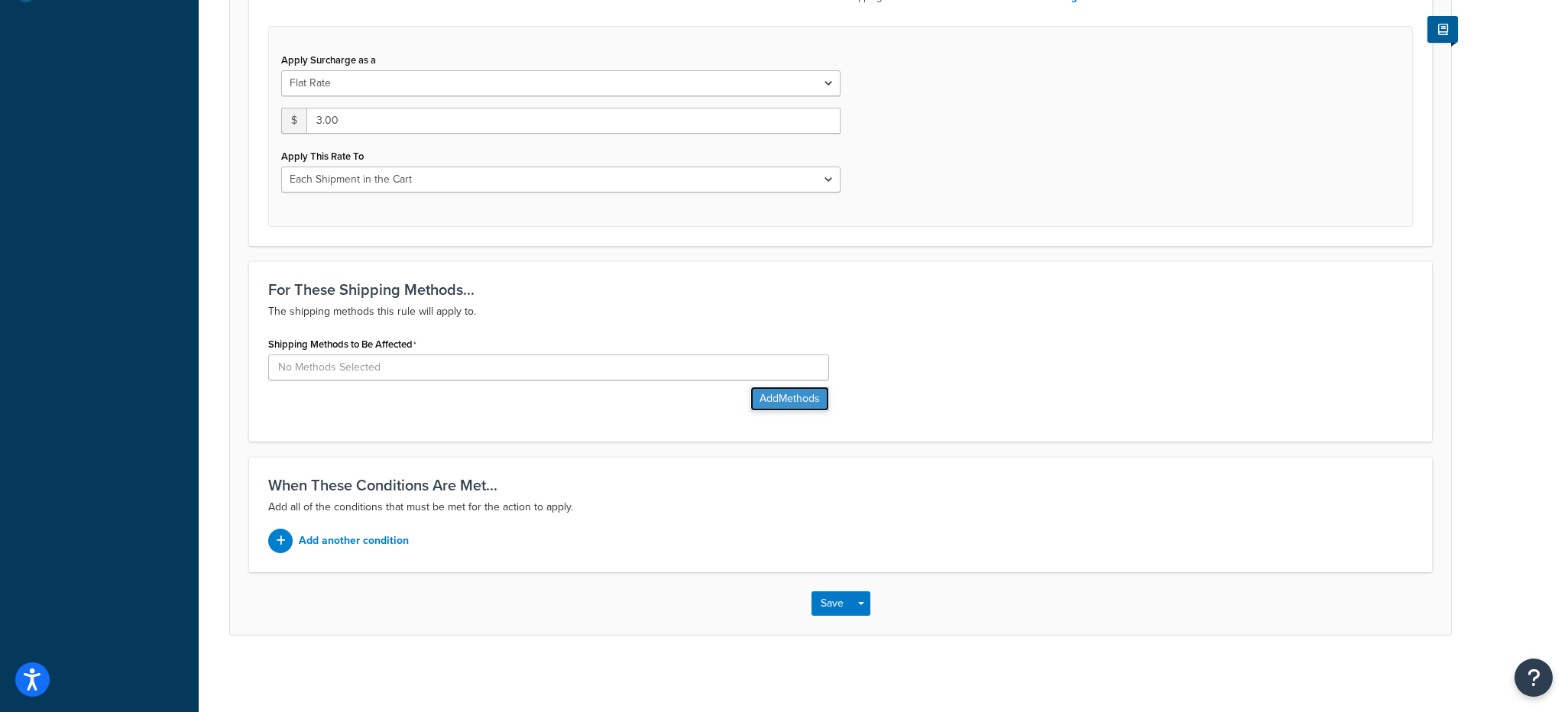
click at [784, 400] on button "Add Methods" at bounding box center [789, 399] width 78 height 25
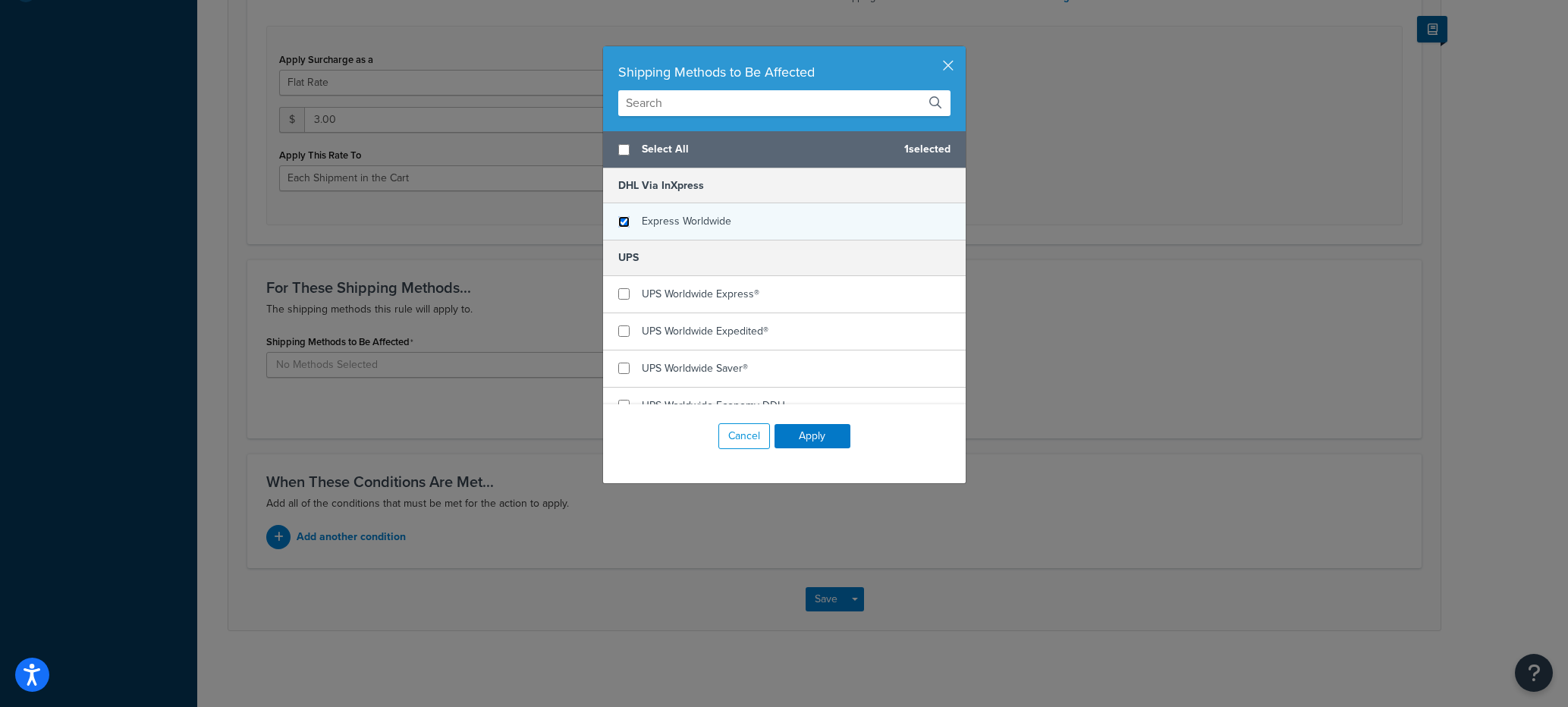
click at [618, 217] on input "checkbox" at bounding box center [624, 222] width 11 height 11
checkbox input "true"
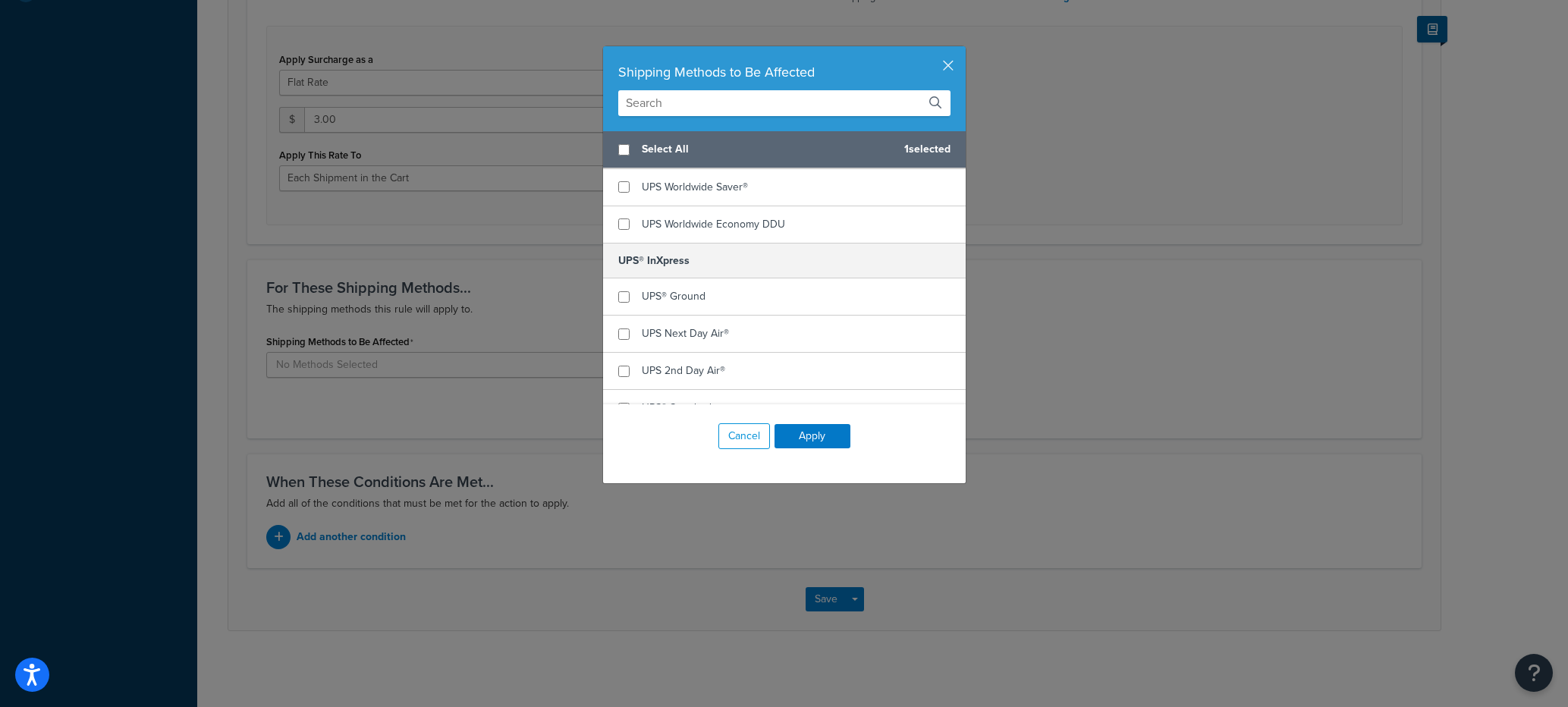
scroll to position [243, 0]
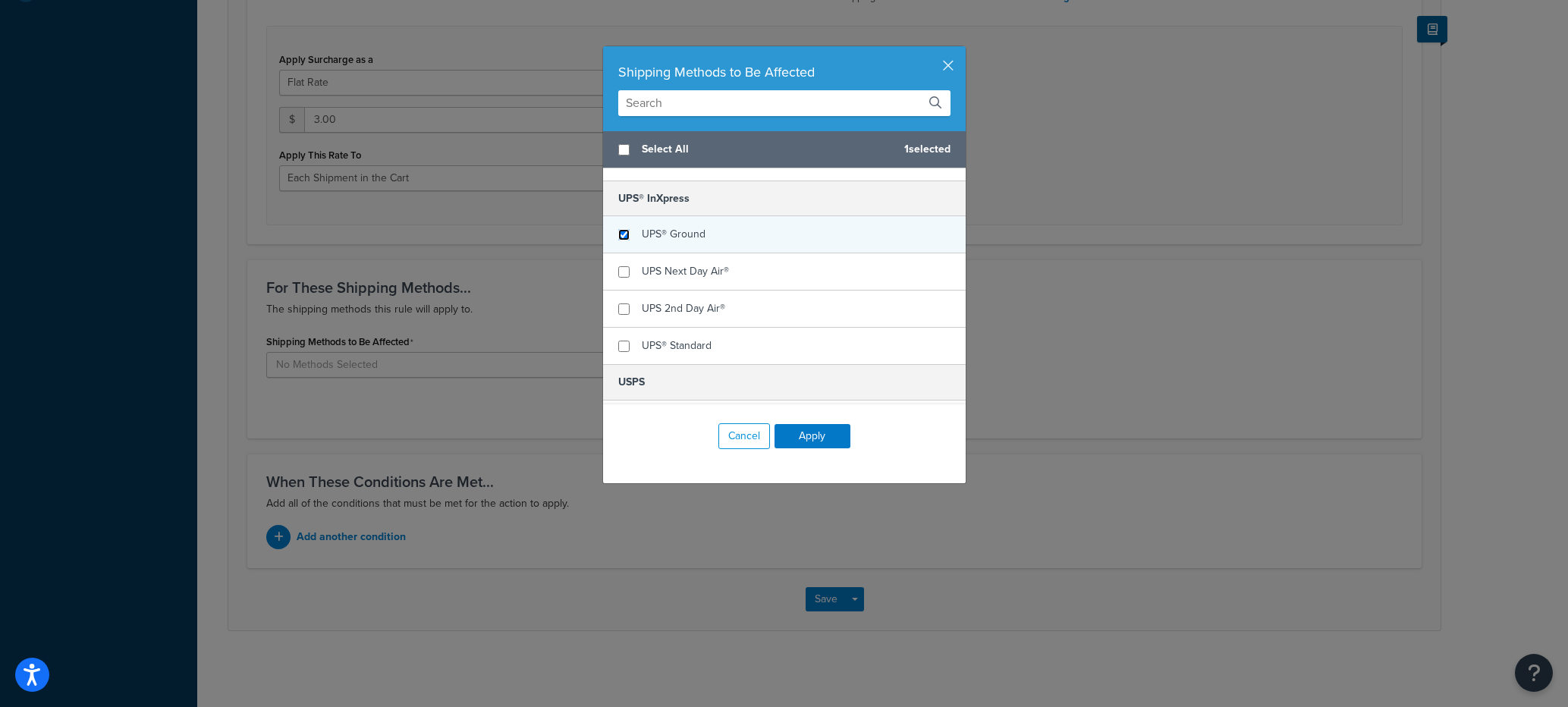
click at [618, 238] on input "checkbox" at bounding box center [624, 235] width 11 height 11
checkbox input "true"
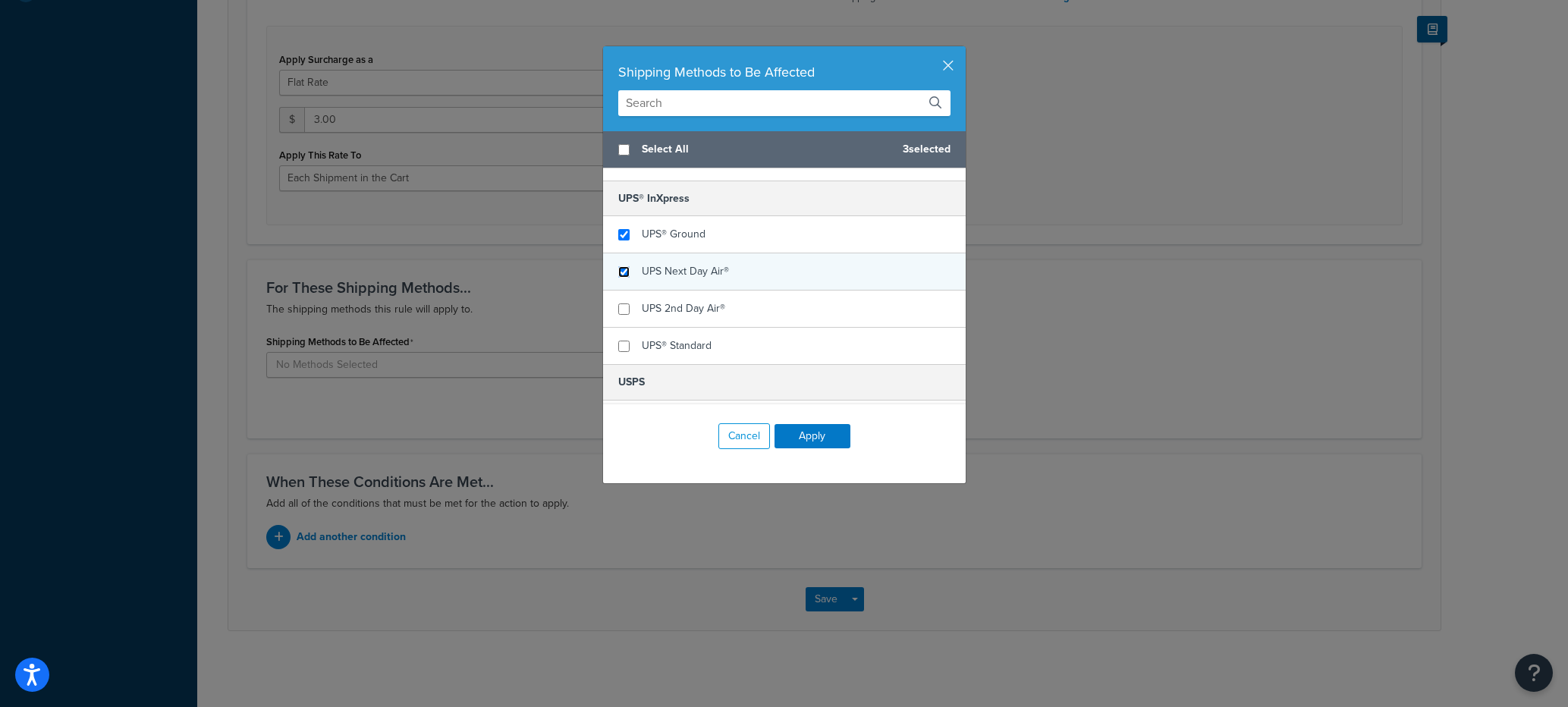
click at [622, 273] on input "checkbox" at bounding box center [624, 272] width 11 height 11
checkbox input "true"
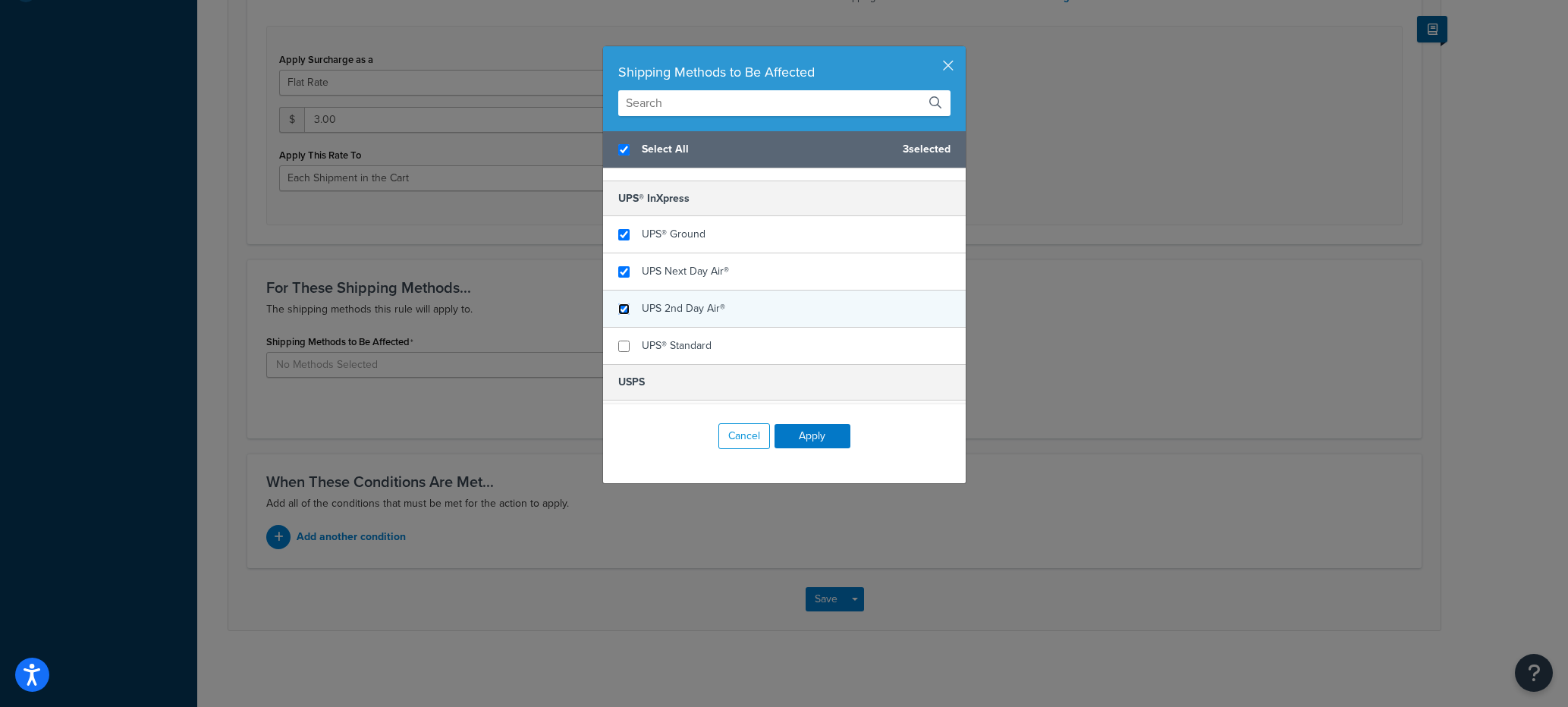
checkbox input "true"
click at [618, 307] on input "checkbox" at bounding box center [624, 309] width 11 height 11
checkbox input "true"
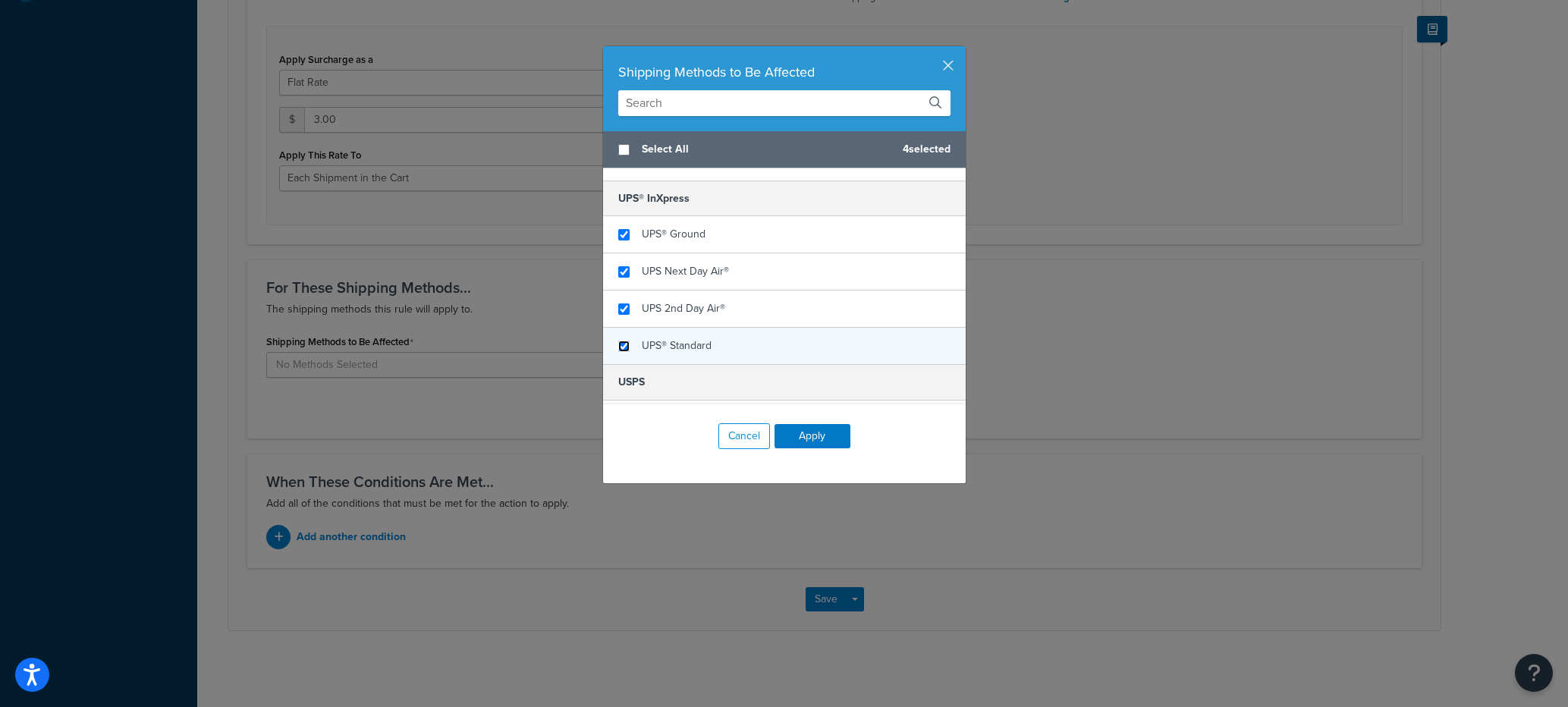
checkbox input "false"
click at [619, 345] on input "checkbox" at bounding box center [624, 347] width 11 height 11
checkbox input "true"
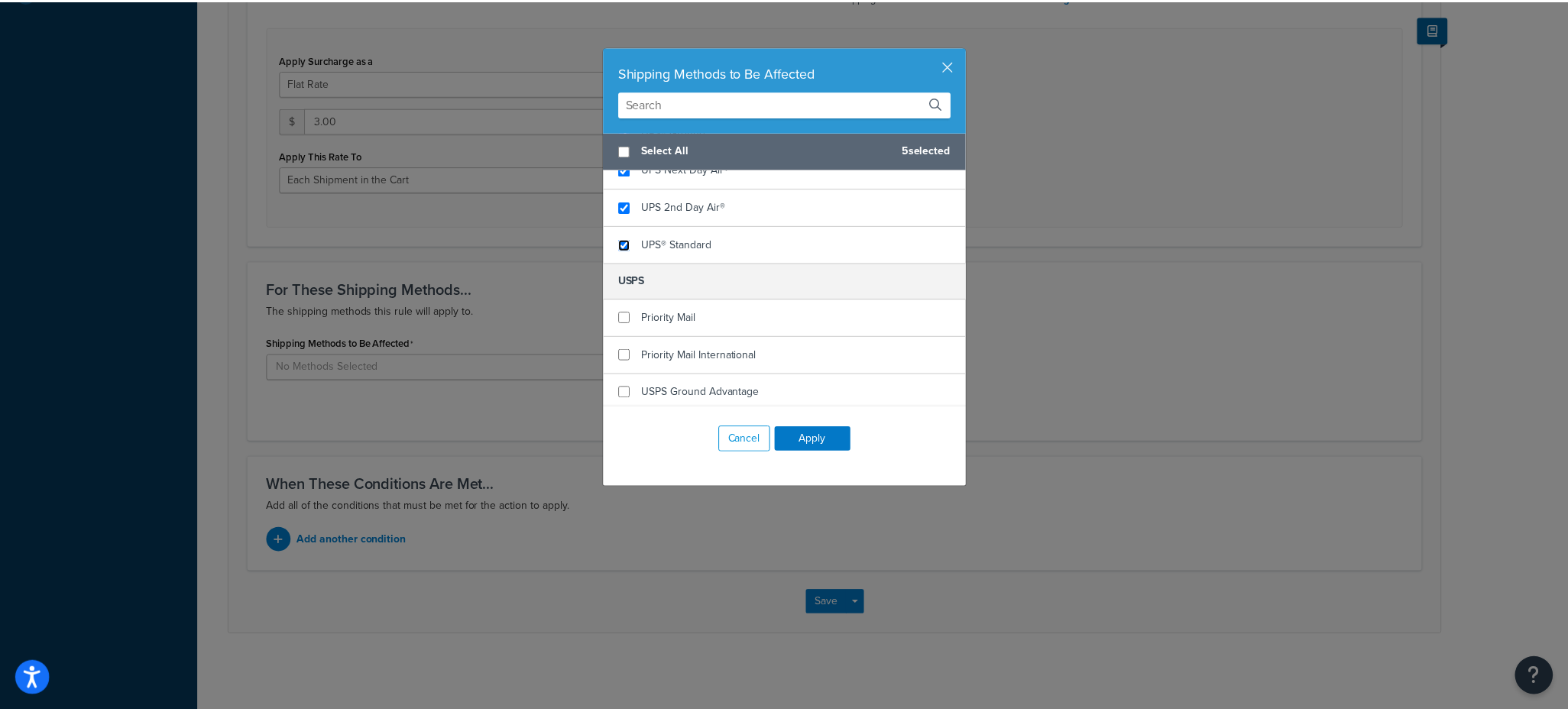
scroll to position [353, 0]
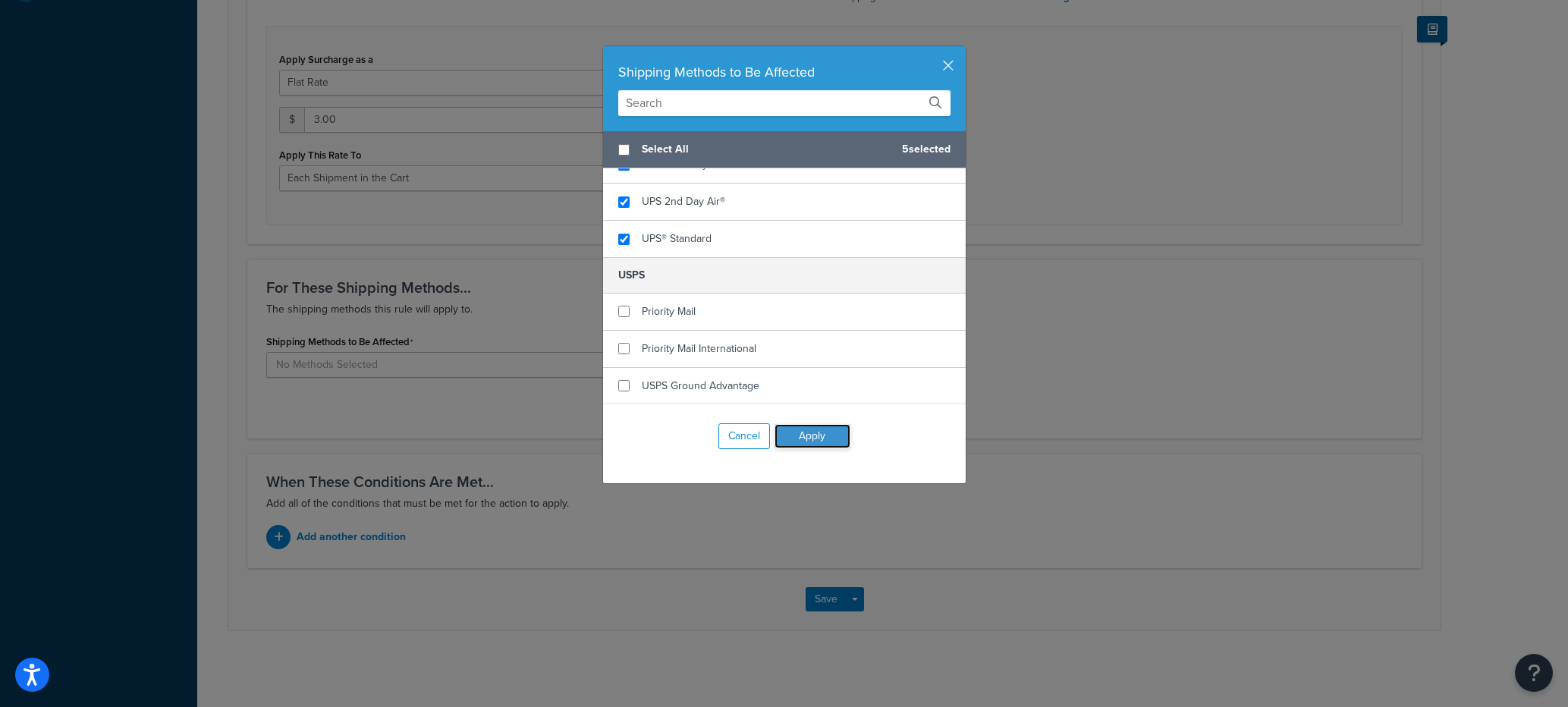
click at [799, 435] on button "Apply" at bounding box center [812, 437] width 76 height 25
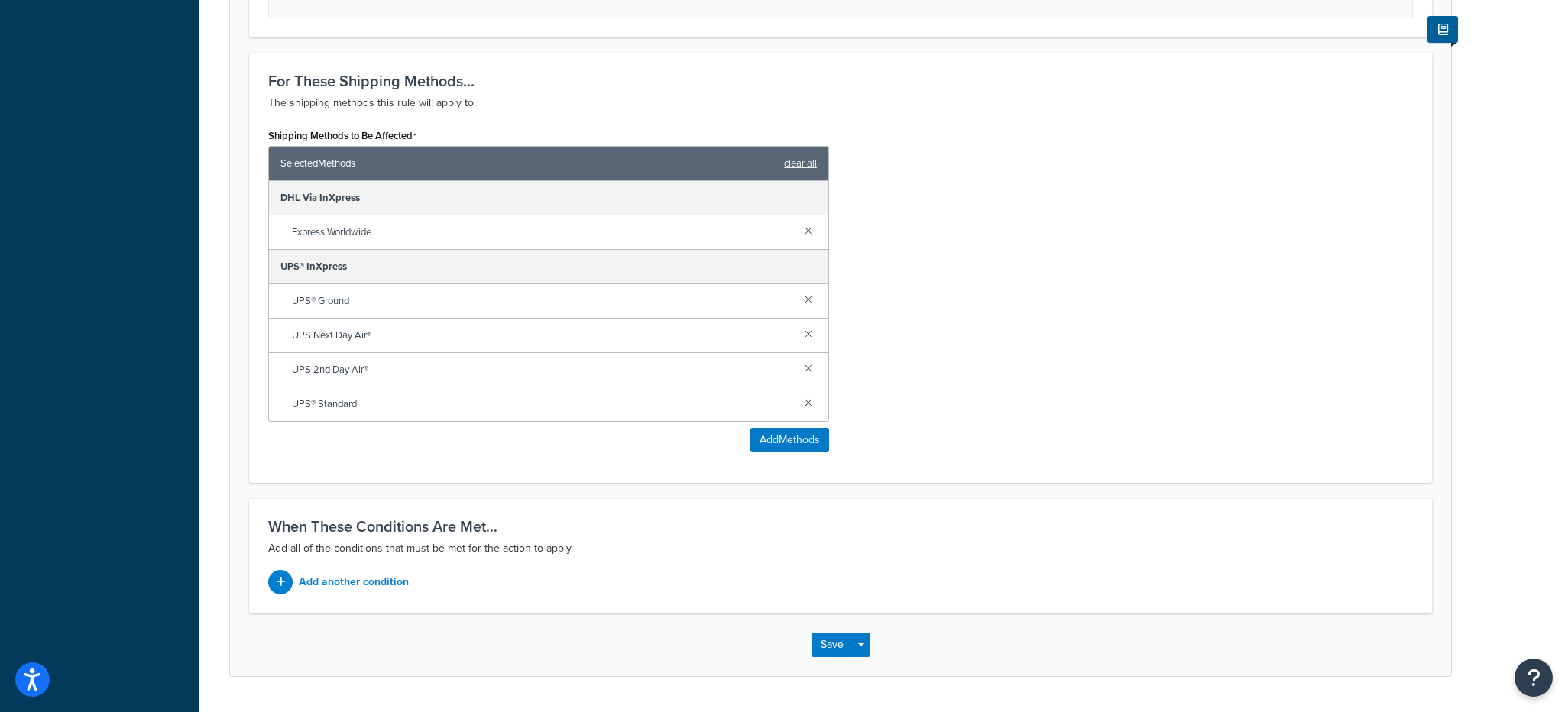
scroll to position [808, 0]
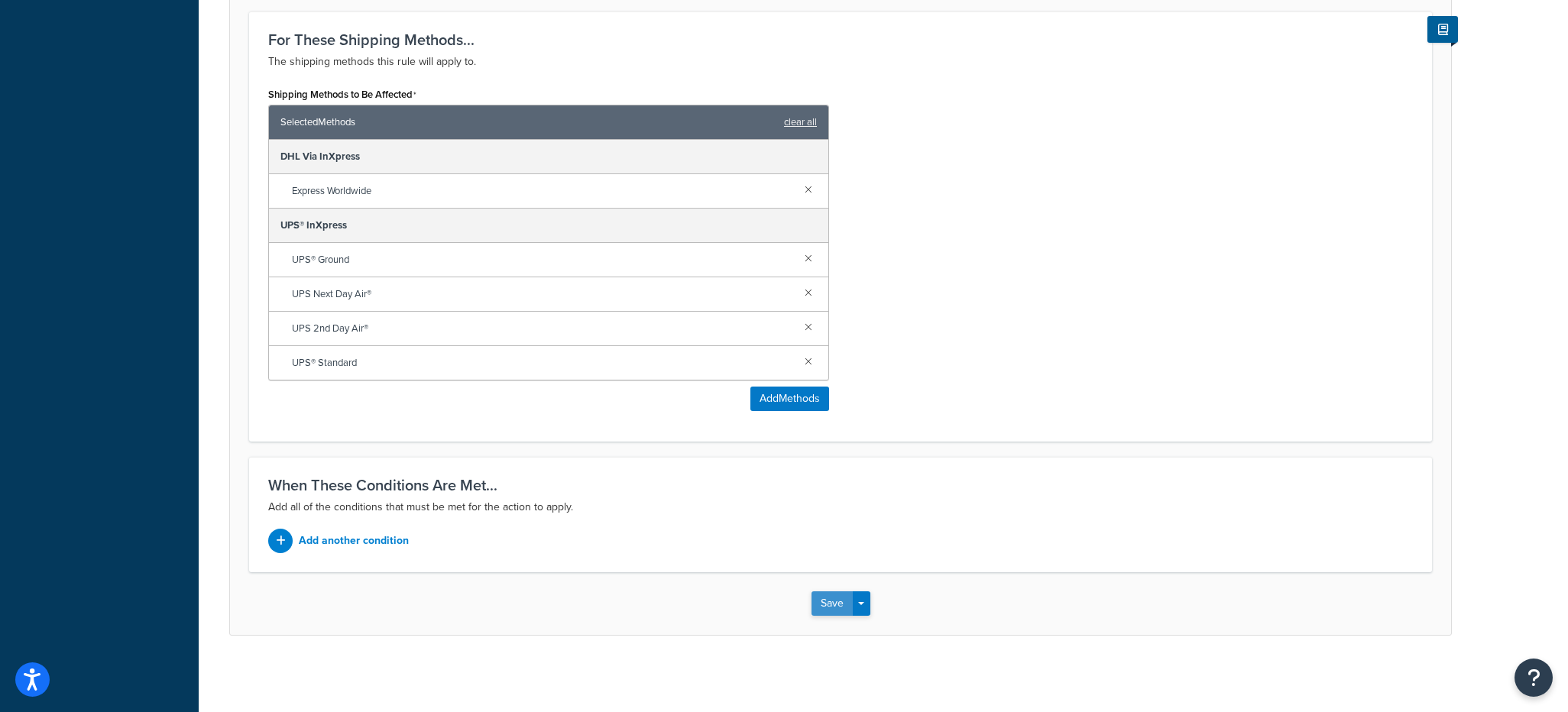
click at [837, 601] on button "Save" at bounding box center [832, 604] width 41 height 25
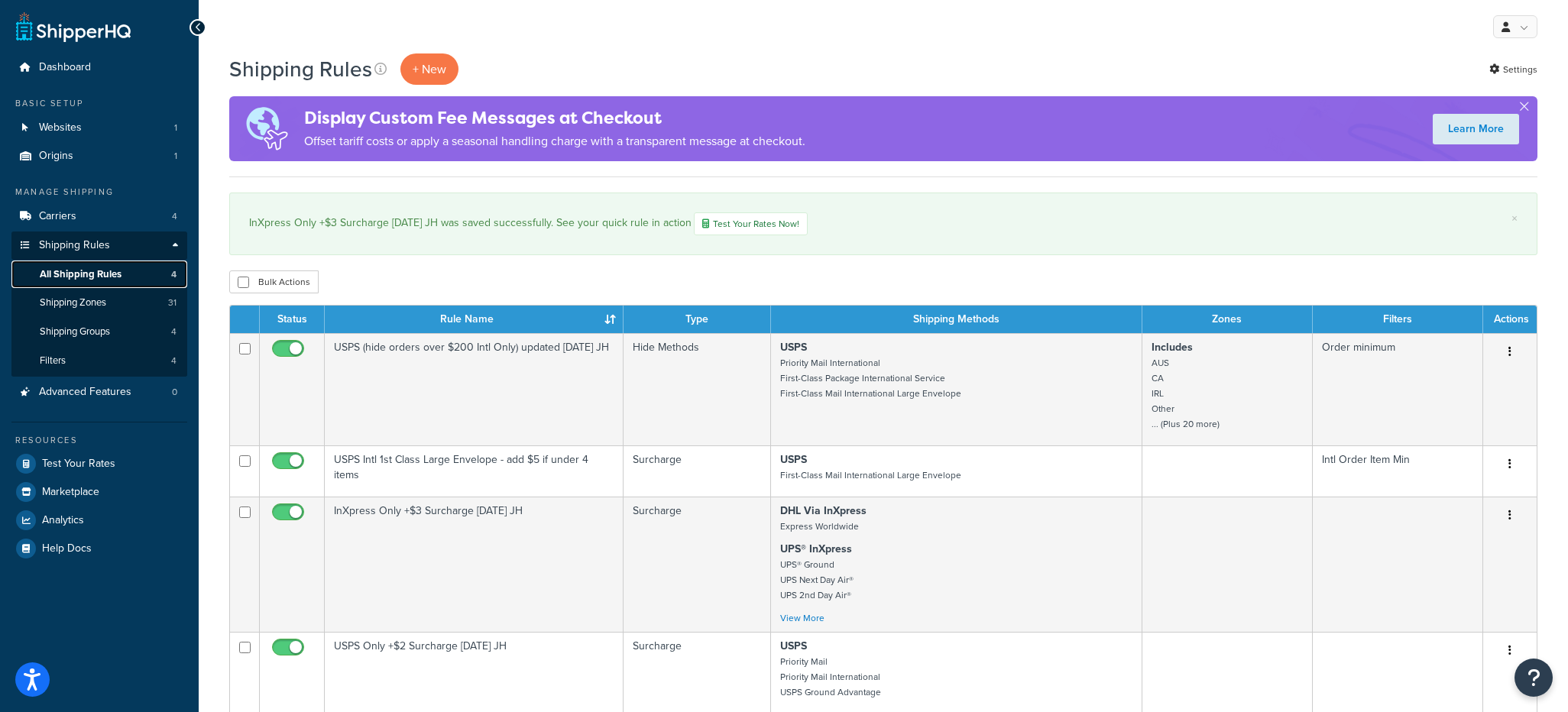
click at [70, 272] on span "All Shipping Rules" at bounding box center [80, 275] width 82 height 13
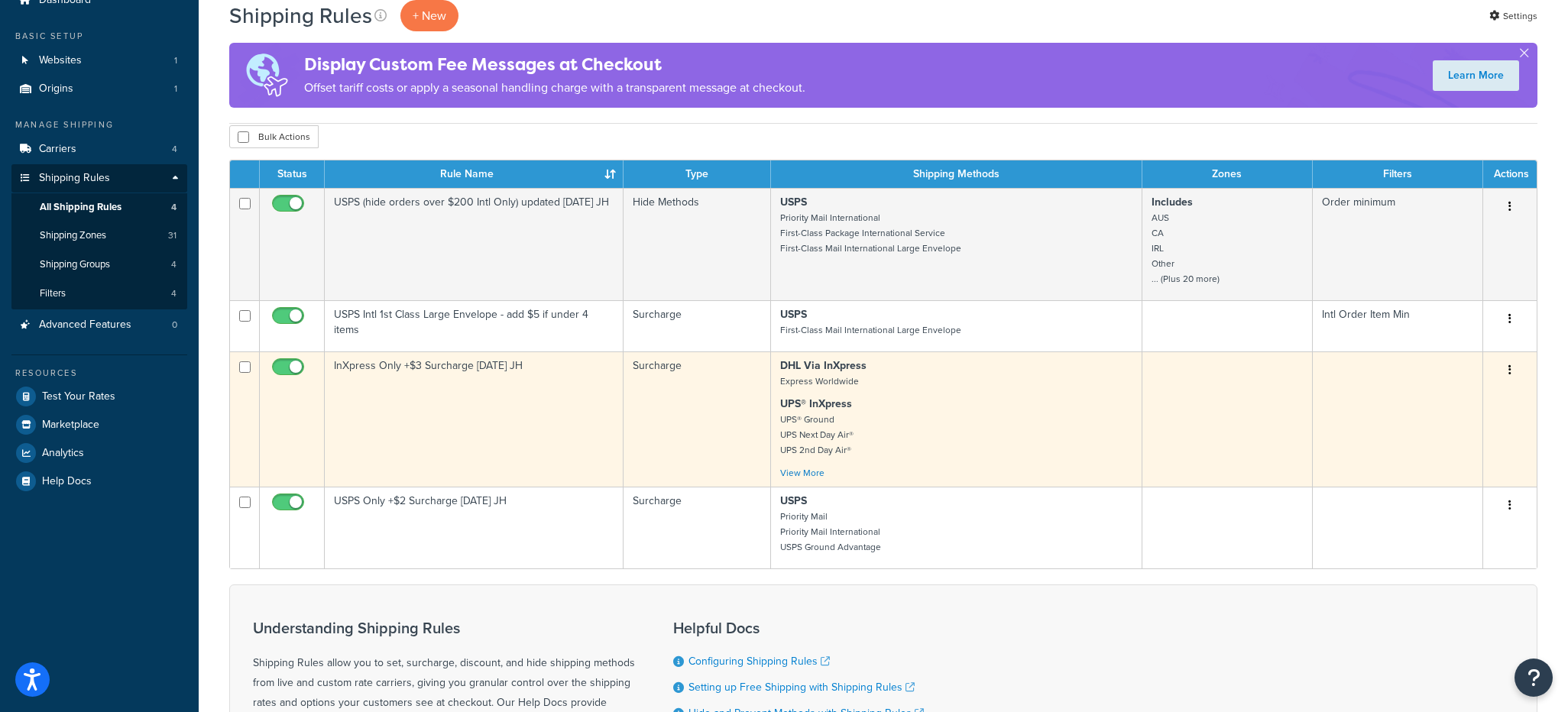
scroll to position [77, 0]
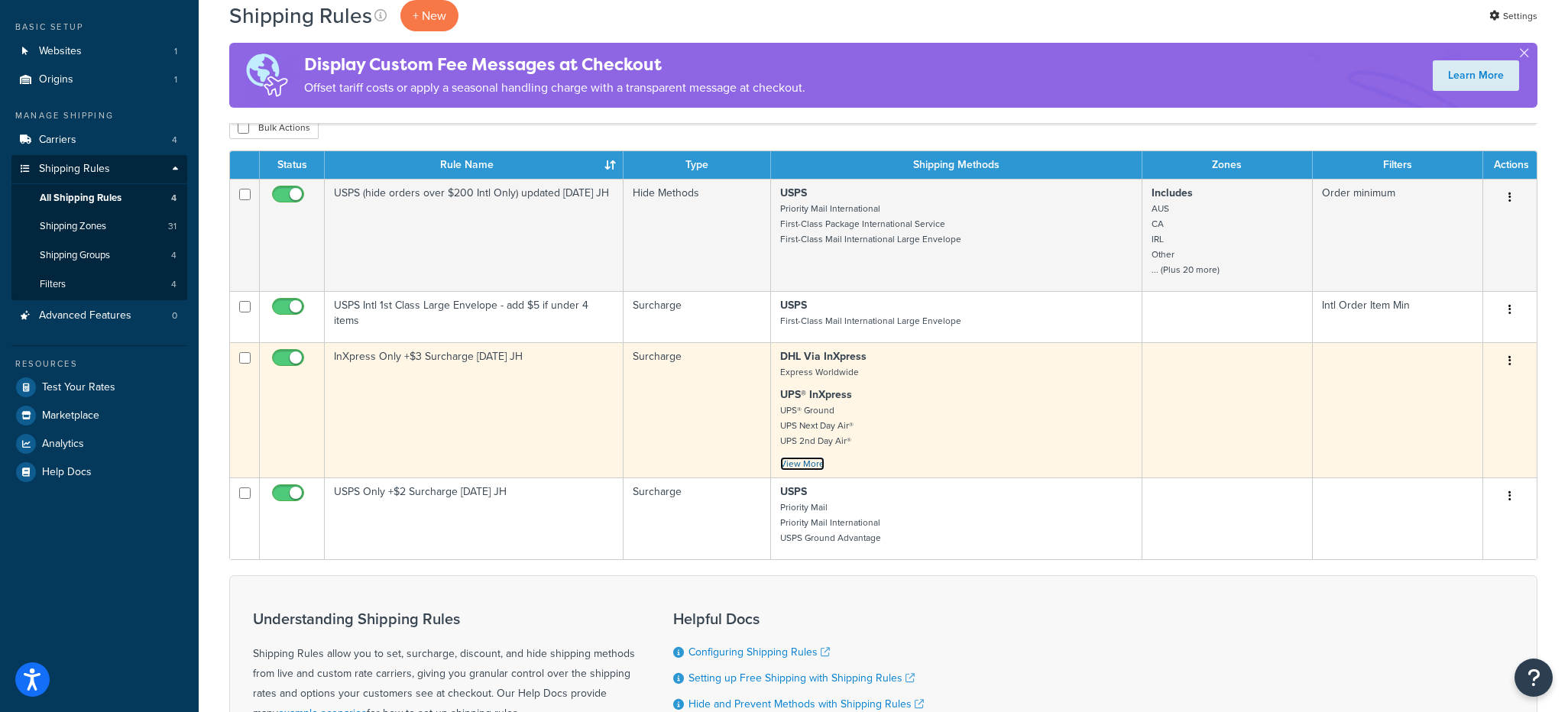
click at [801, 462] on link "View More" at bounding box center [803, 464] width 45 height 14
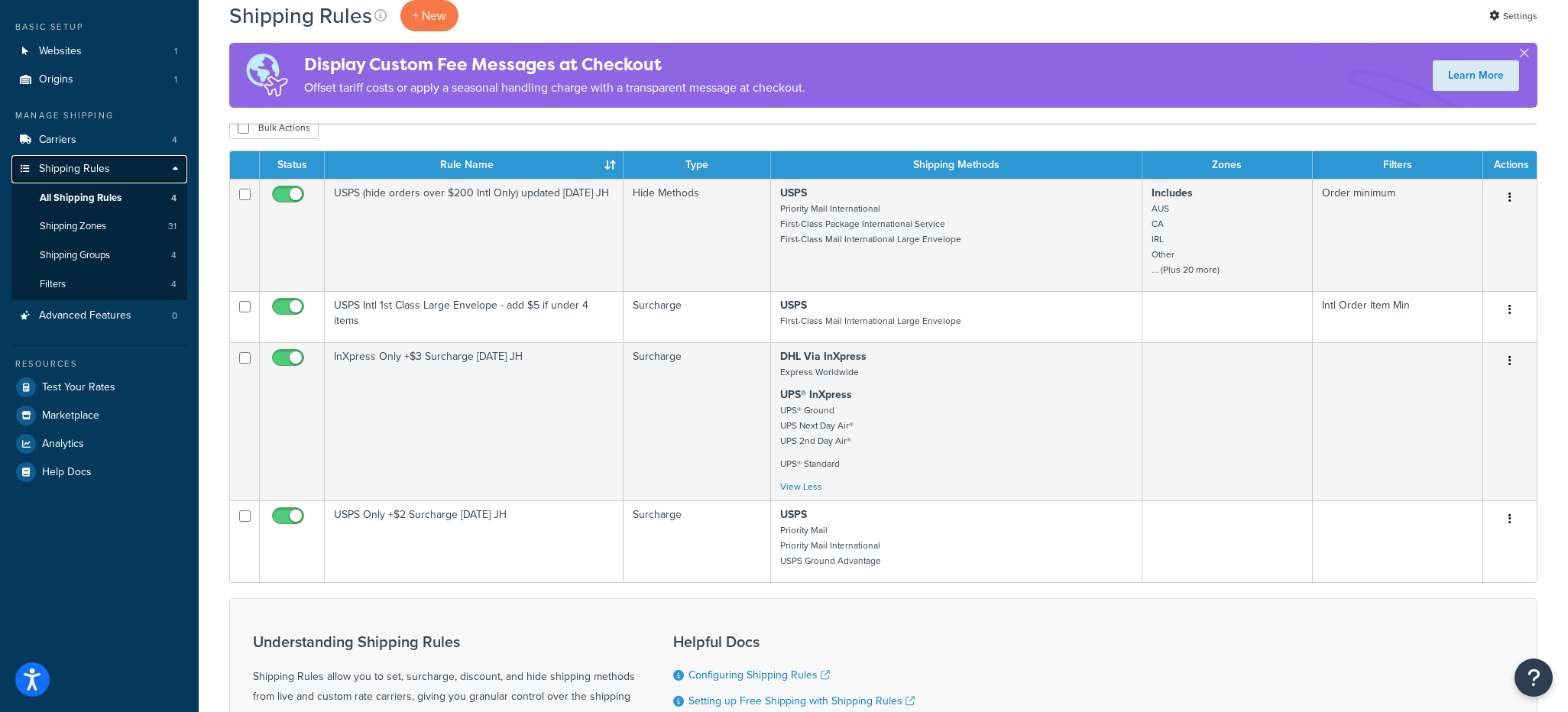
click at [65, 168] on span "Shipping Rules" at bounding box center [74, 169] width 71 height 13
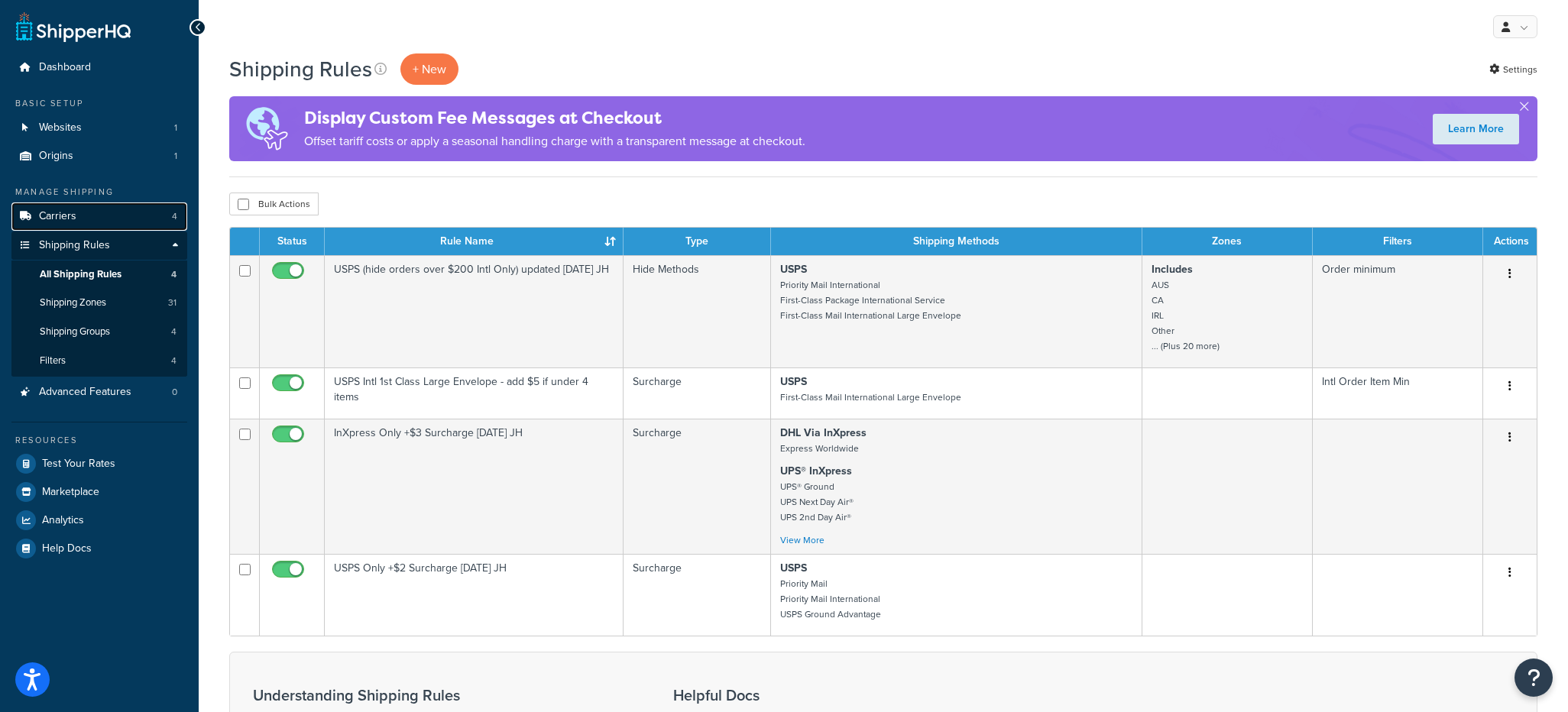
click at [65, 216] on span "Carriers" at bounding box center [57, 217] width 37 height 13
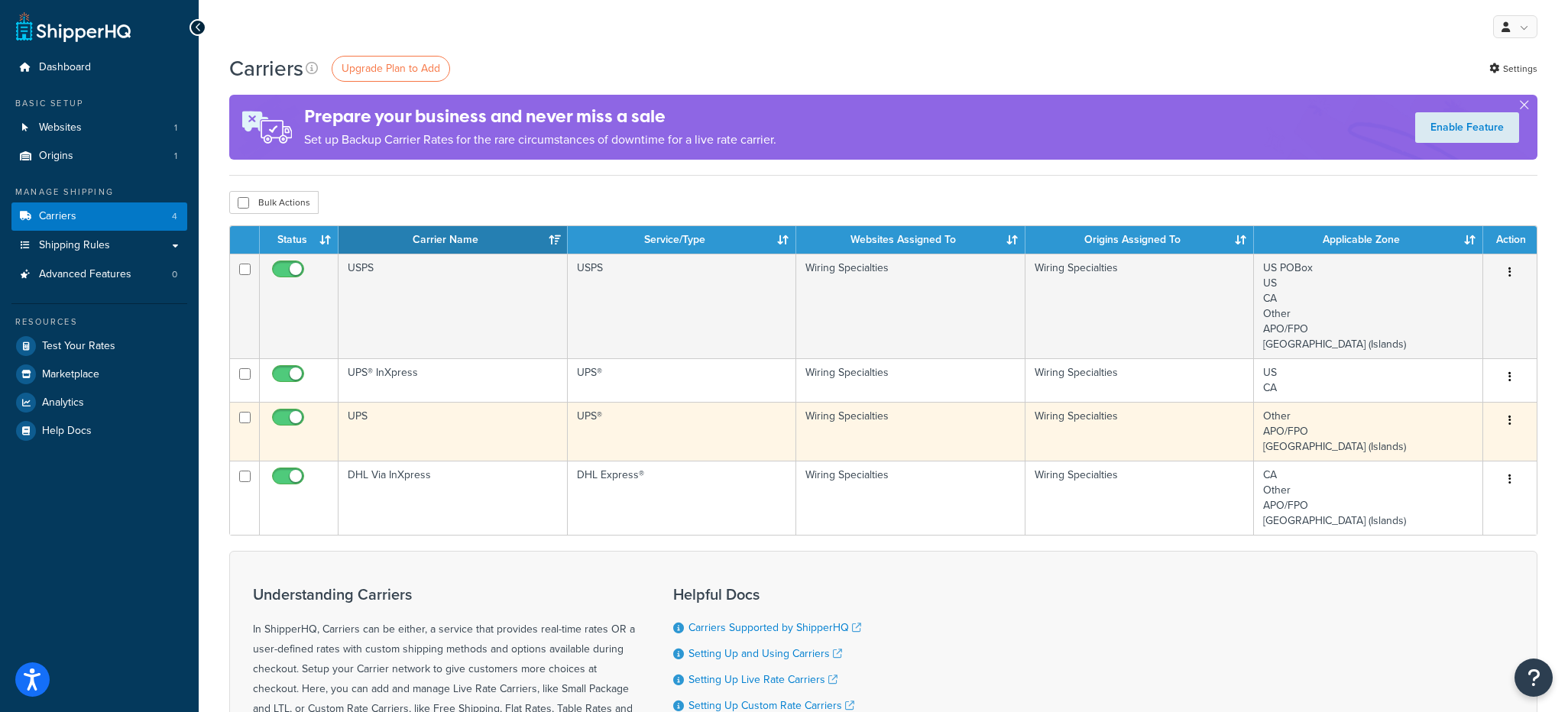
click at [1509, 422] on icon "button" at bounding box center [1509, 420] width 3 height 11
click at [1429, 449] on link "Edit" at bounding box center [1448, 452] width 120 height 31
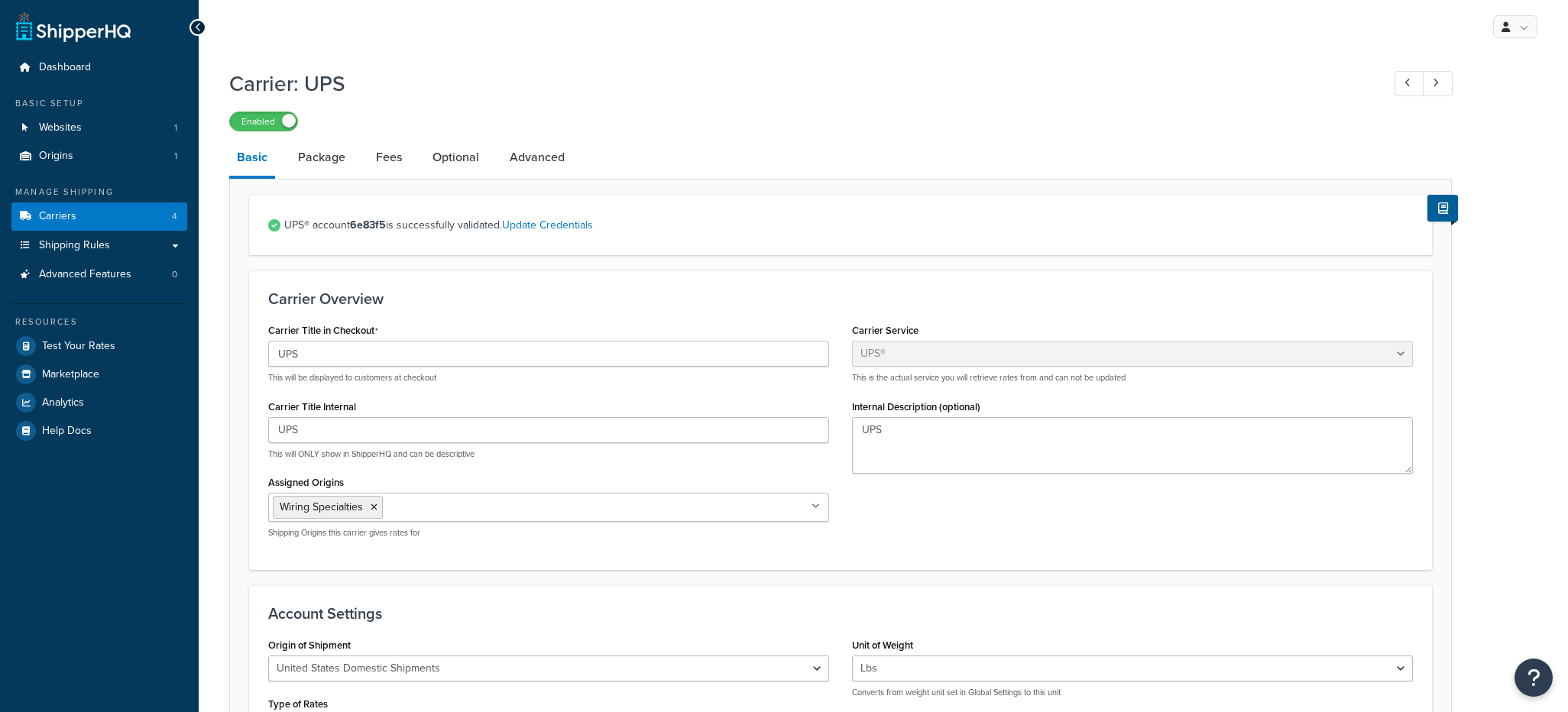
select select "ups"
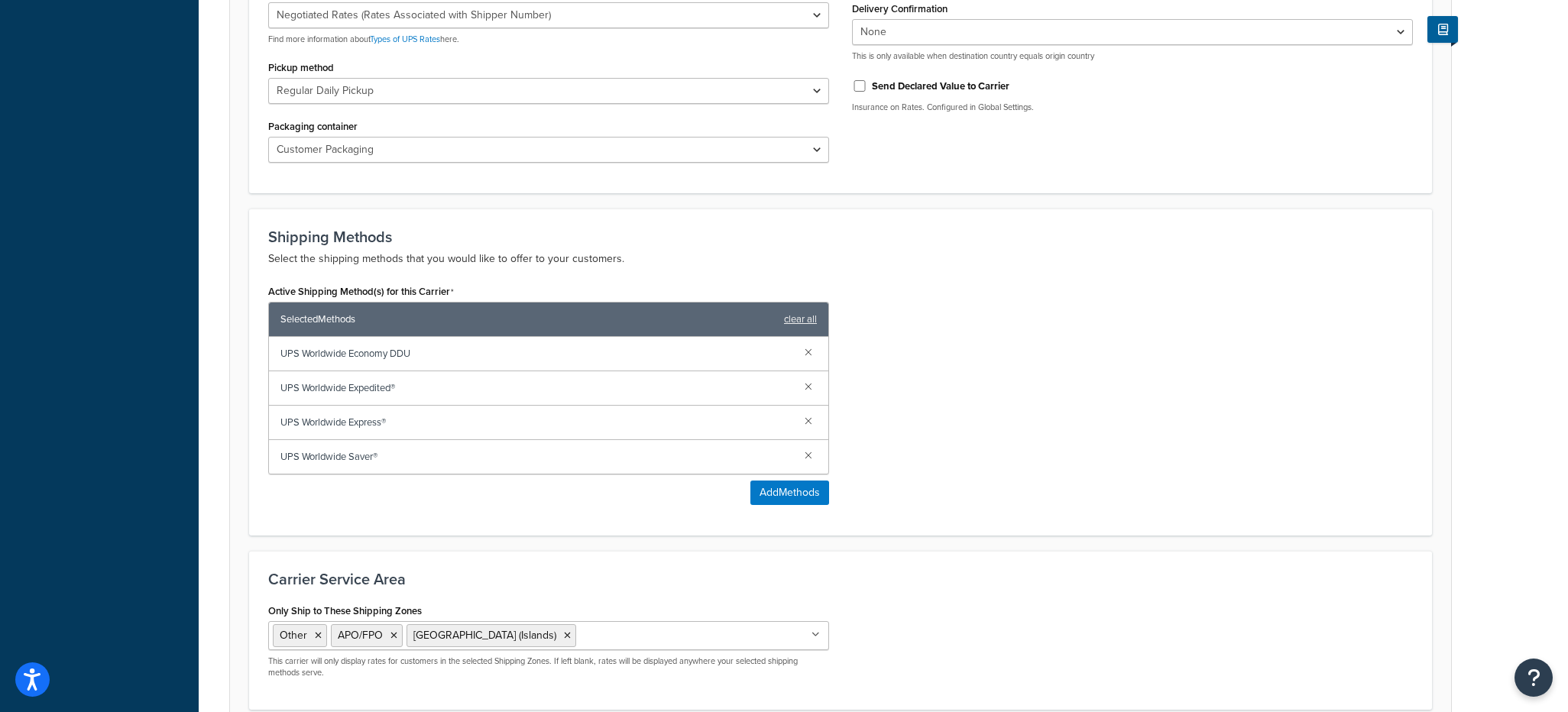
scroll to position [764, 0]
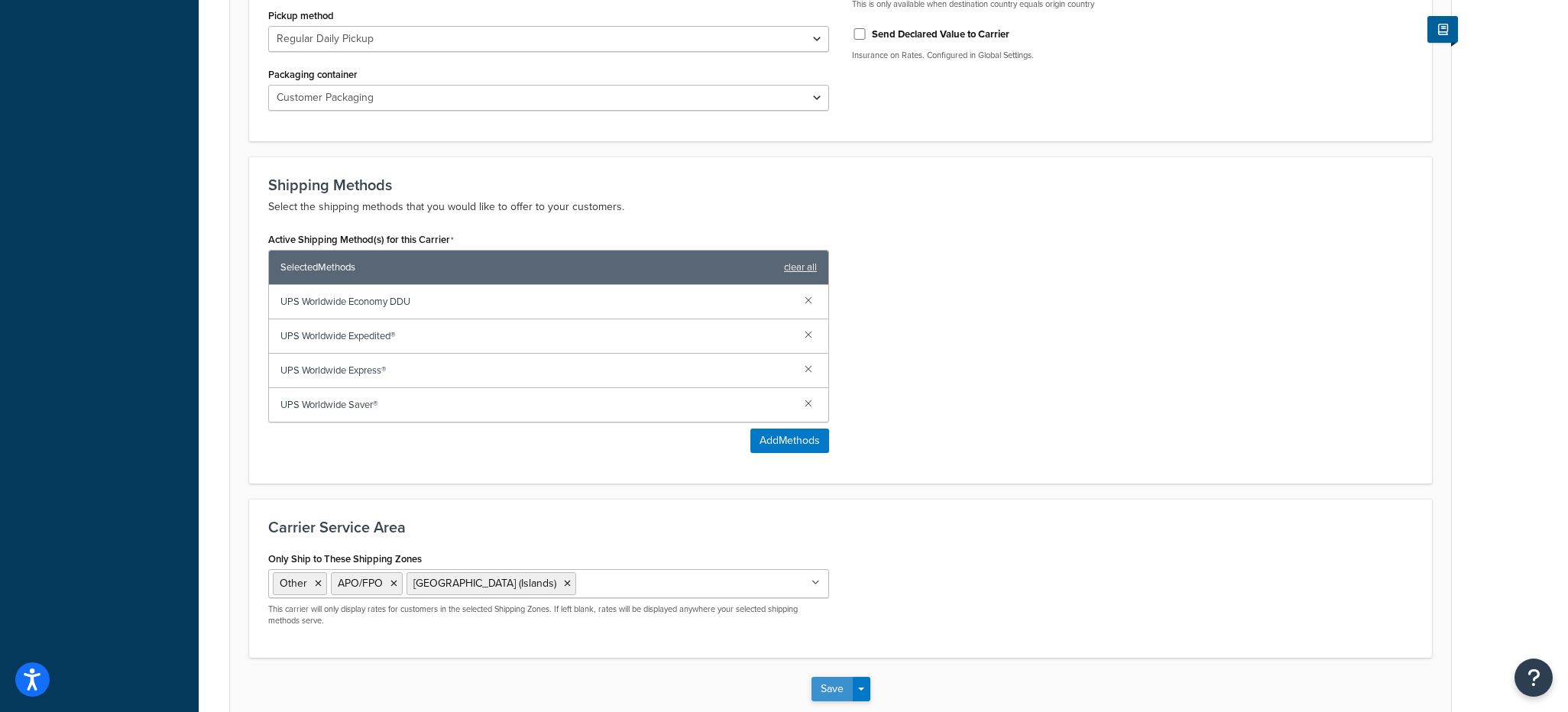
click at [830, 695] on button "Save" at bounding box center [832, 690] width 41 height 25
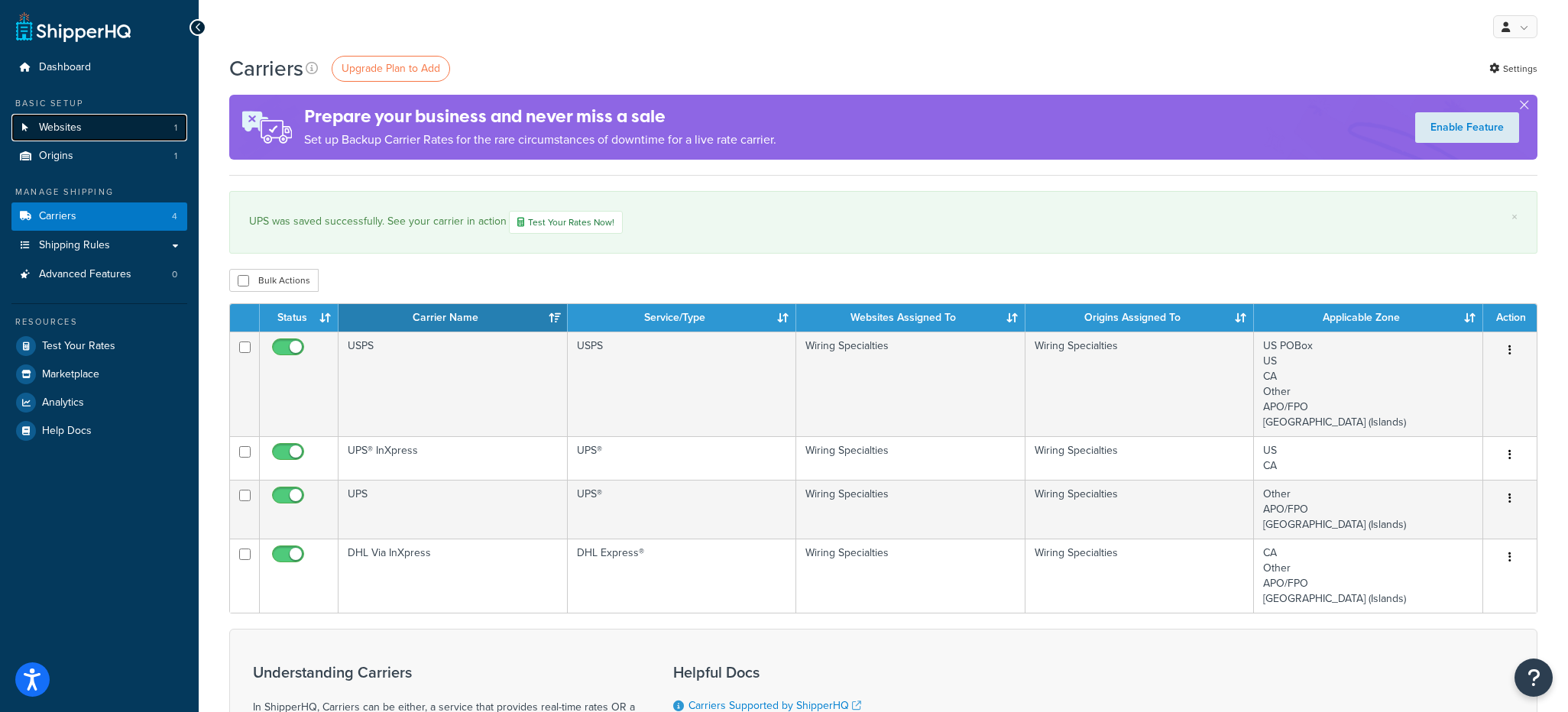
click at [73, 125] on span "Websites" at bounding box center [60, 128] width 43 height 13
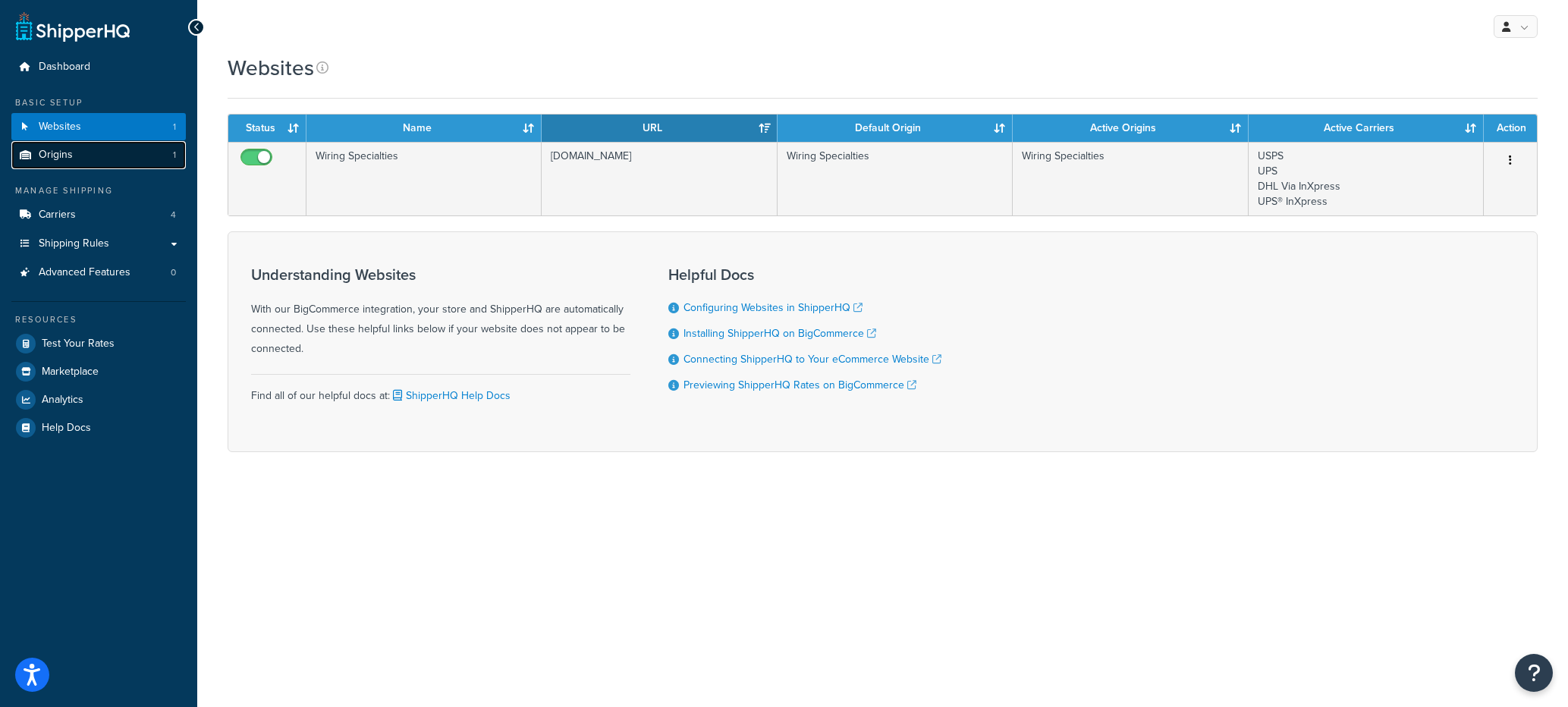
click at [51, 156] on span "Origins" at bounding box center [56, 156] width 34 height 13
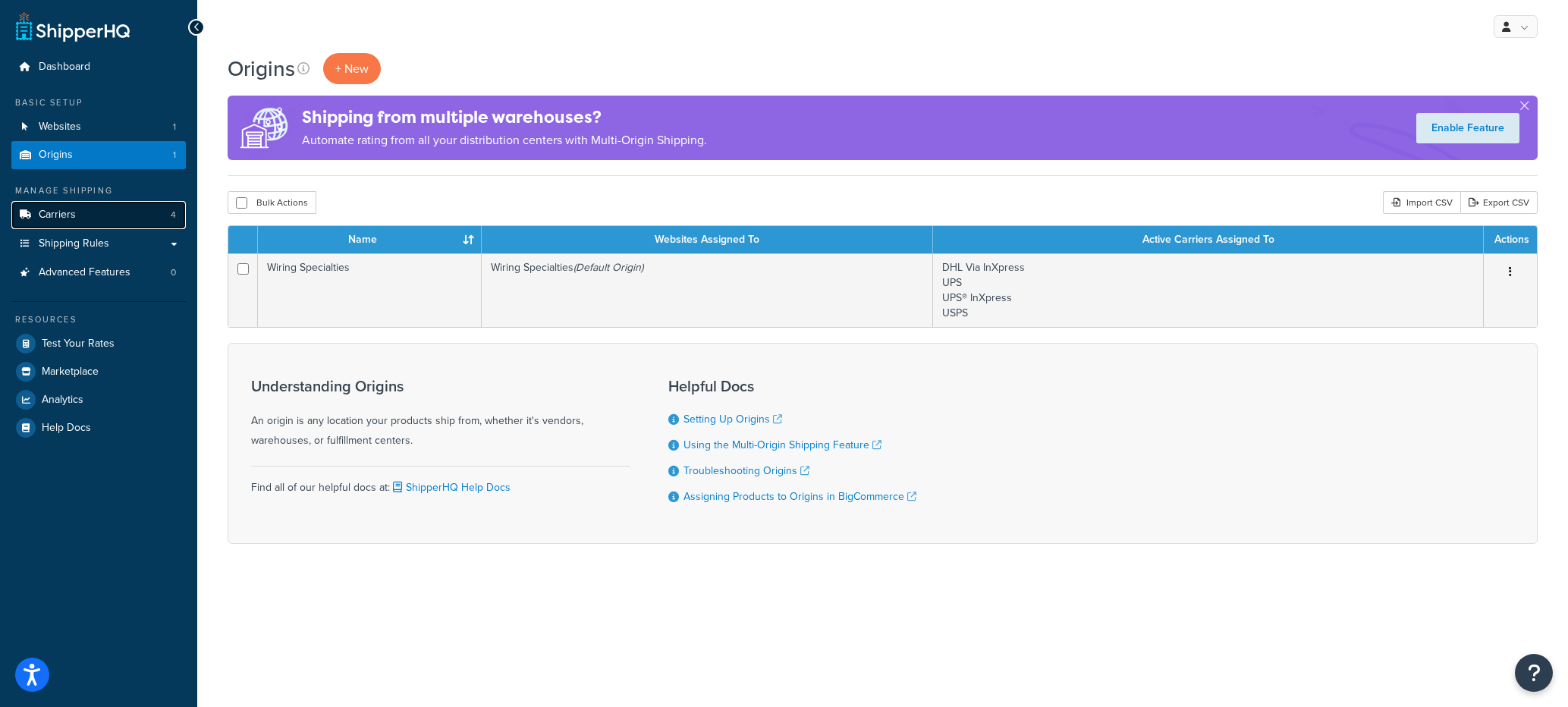
click at [51, 211] on span "Carriers" at bounding box center [56, 215] width 37 height 13
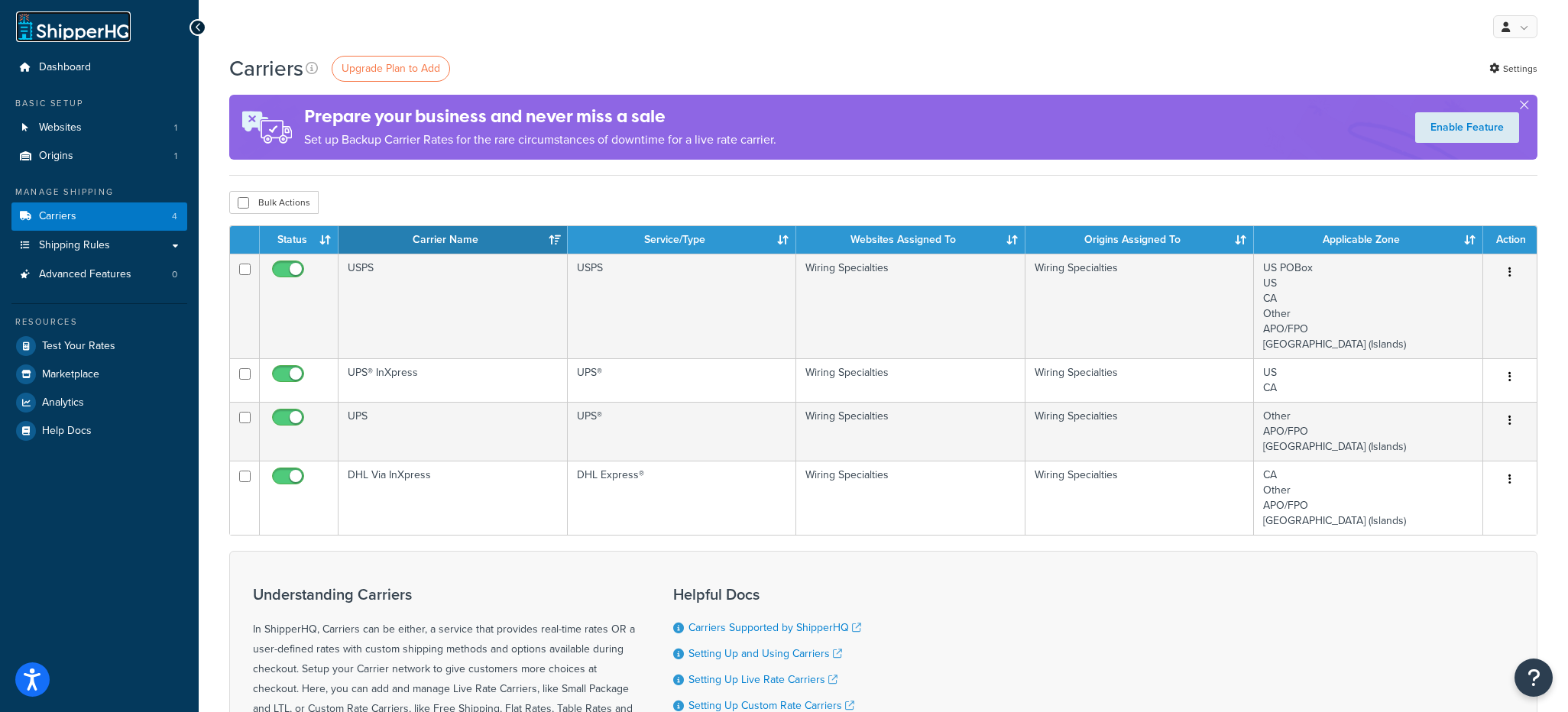
click at [68, 31] on link at bounding box center [73, 26] width 115 height 31
